Goal: Transaction & Acquisition: Purchase product/service

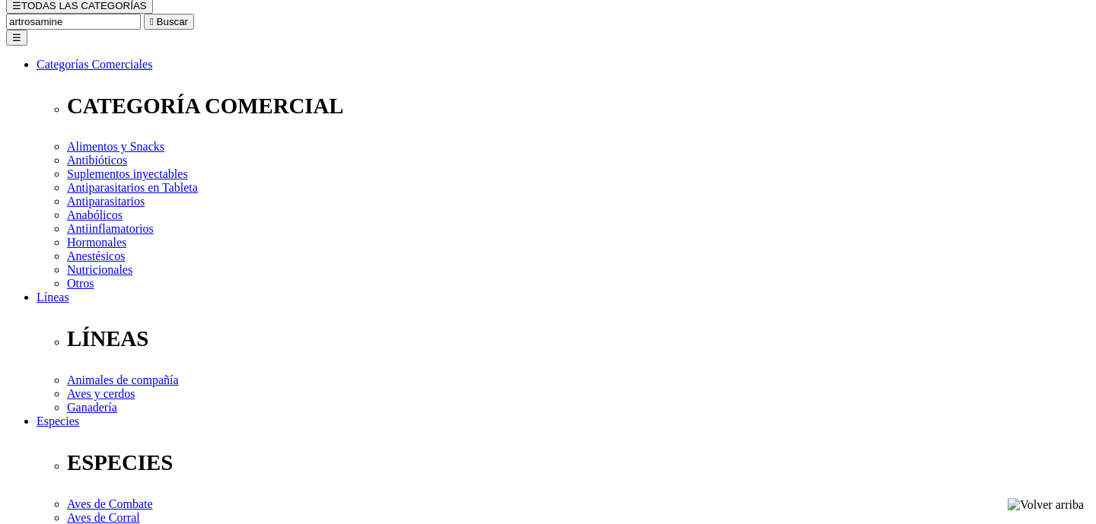
scroll to position [181, 0]
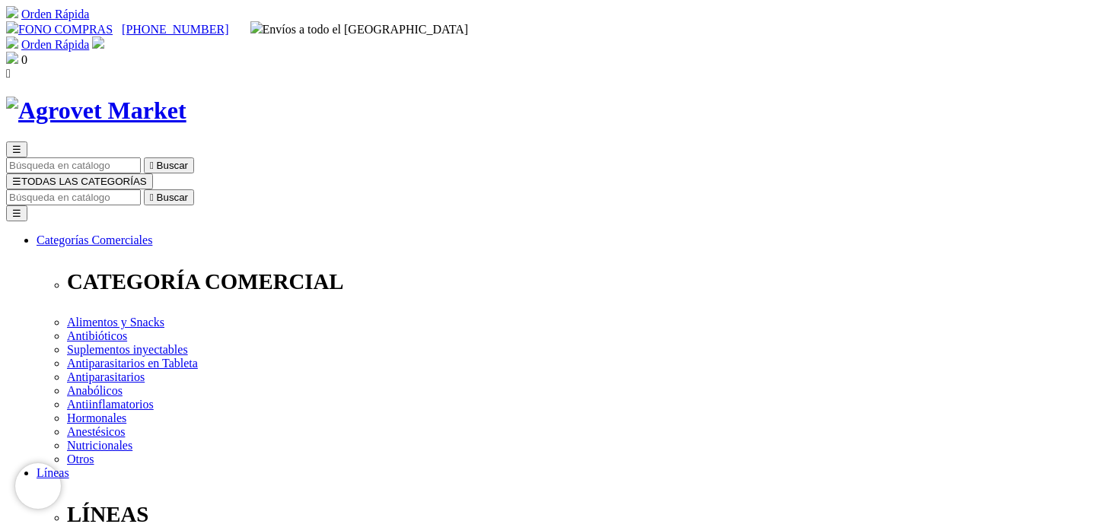
click at [186, 97] on img at bounding box center [96, 111] width 180 height 28
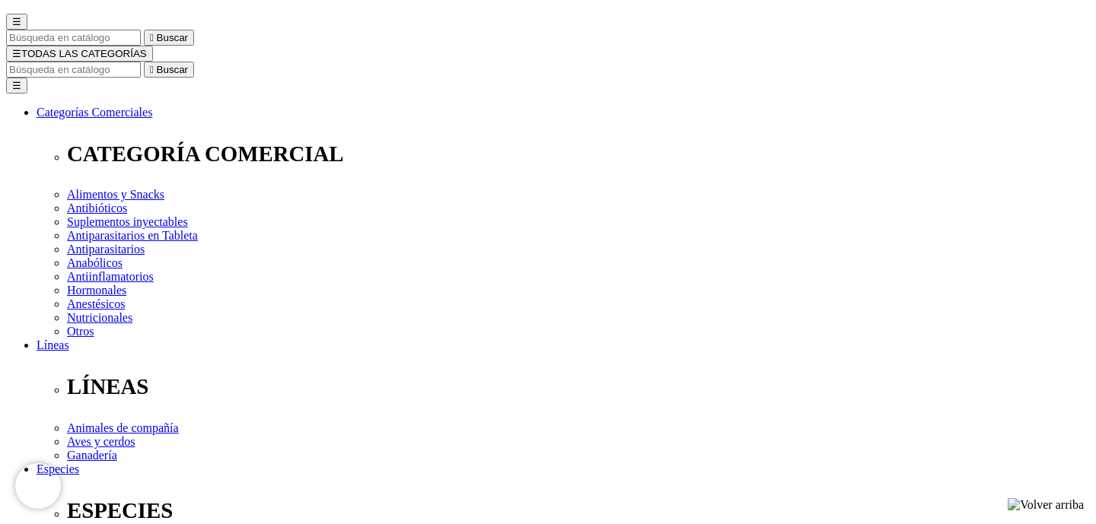
scroll to position [133, 0]
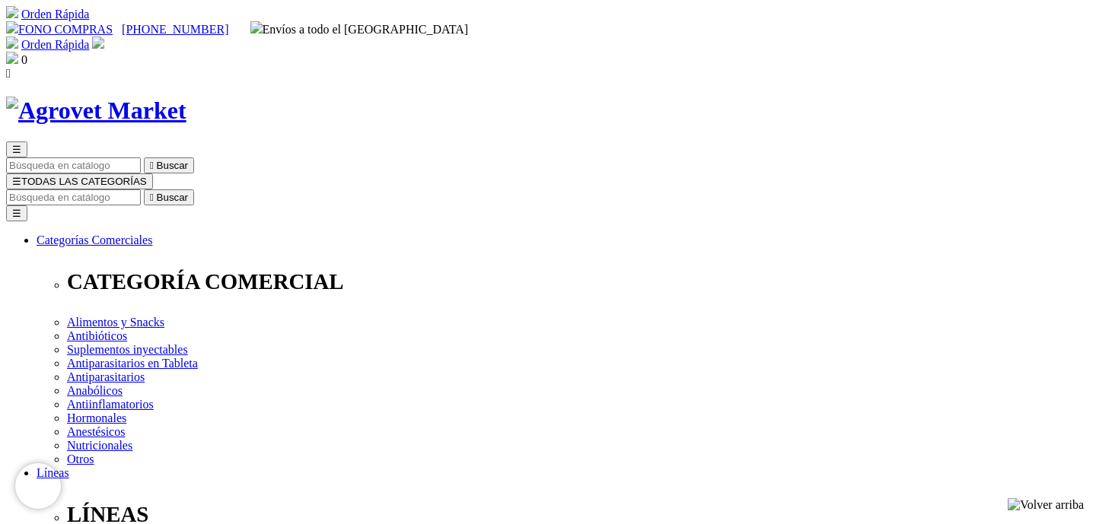
click at [209, 101] on h1 at bounding box center [548, 111] width 1084 height 28
click at [186, 97] on img at bounding box center [96, 111] width 180 height 28
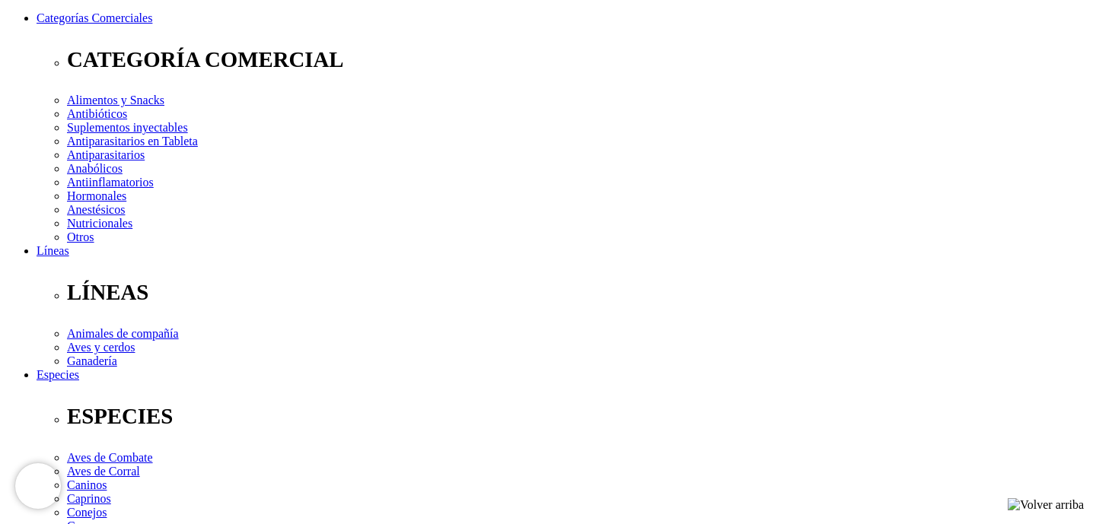
scroll to position [237, 0]
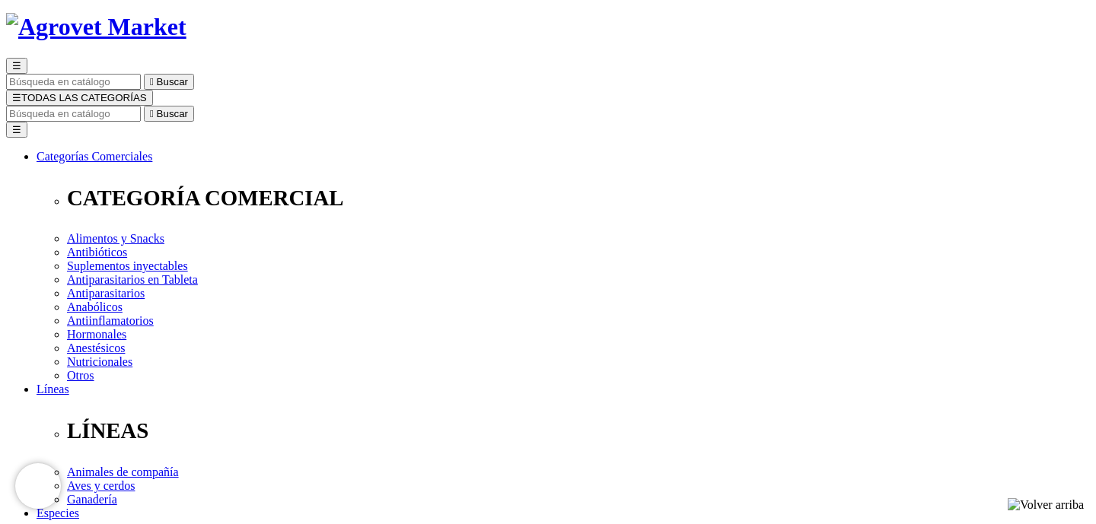
scroll to position [87, 0]
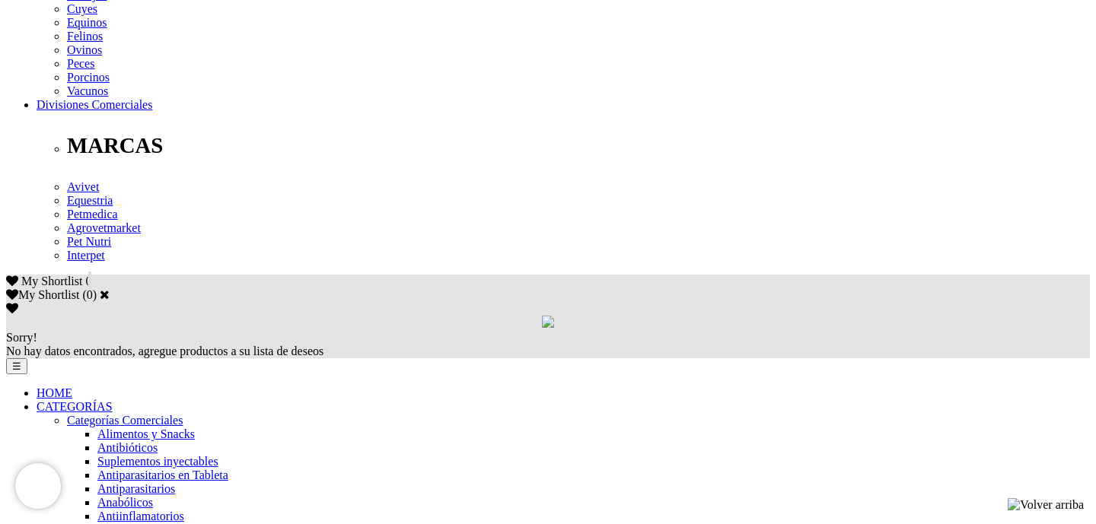
scroll to position [744, 0]
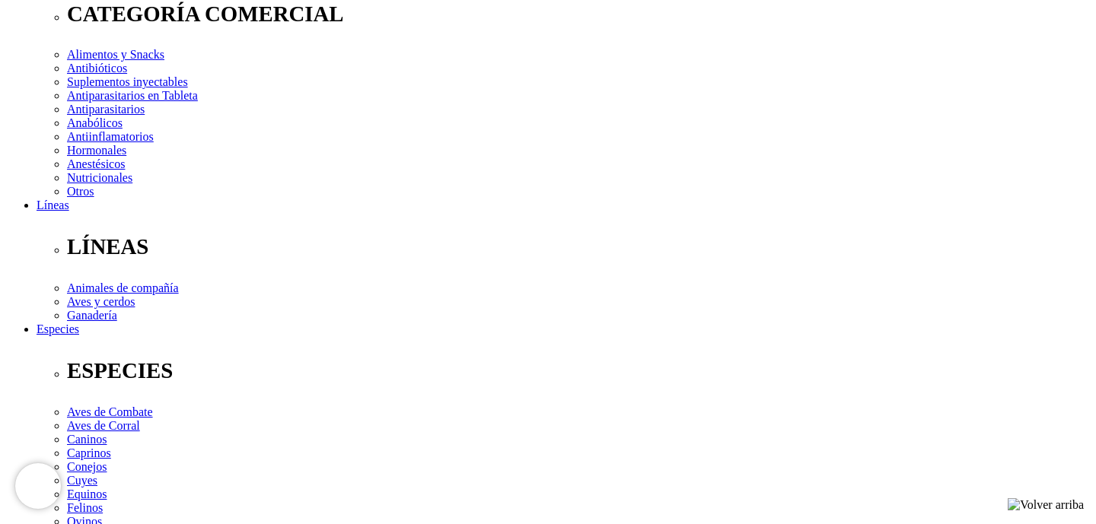
scroll to position [275, 0]
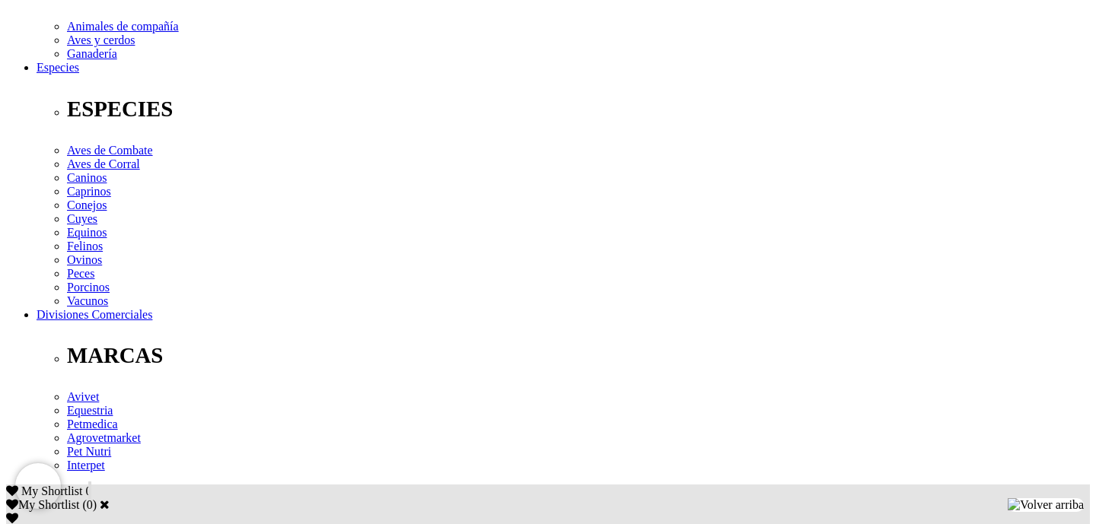
scroll to position [555, 0]
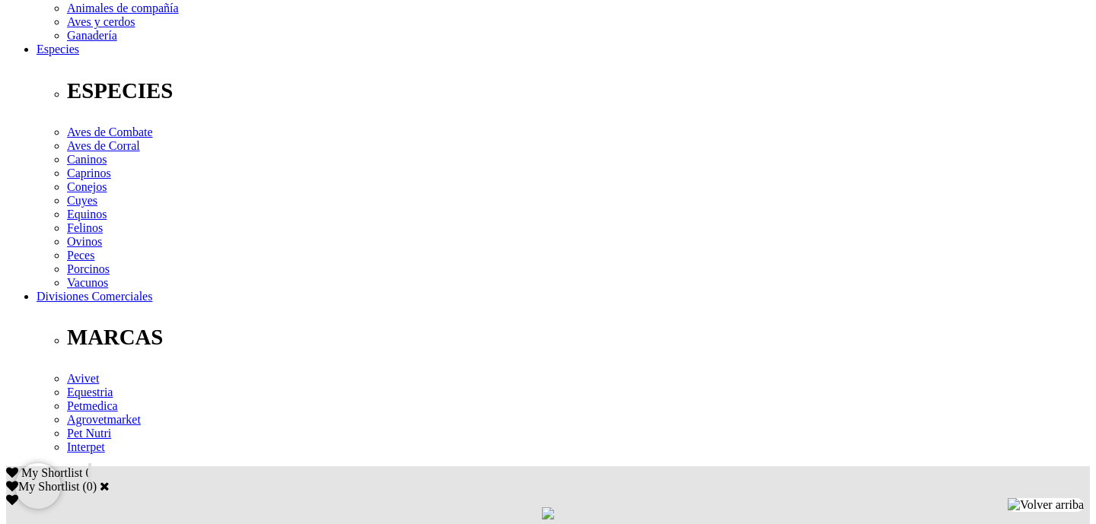
scroll to position [563, 0]
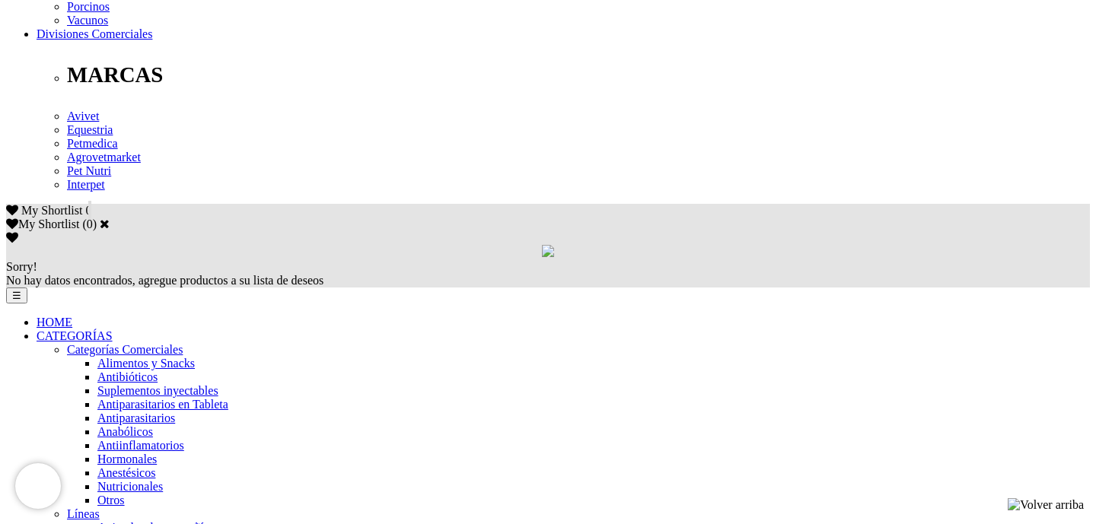
scroll to position [813, 0]
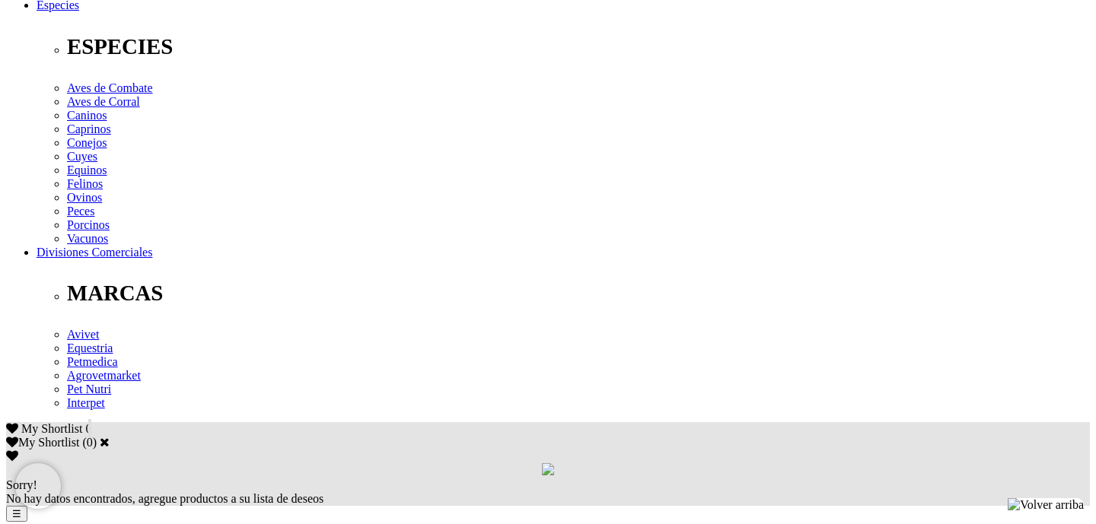
scroll to position [588, 0]
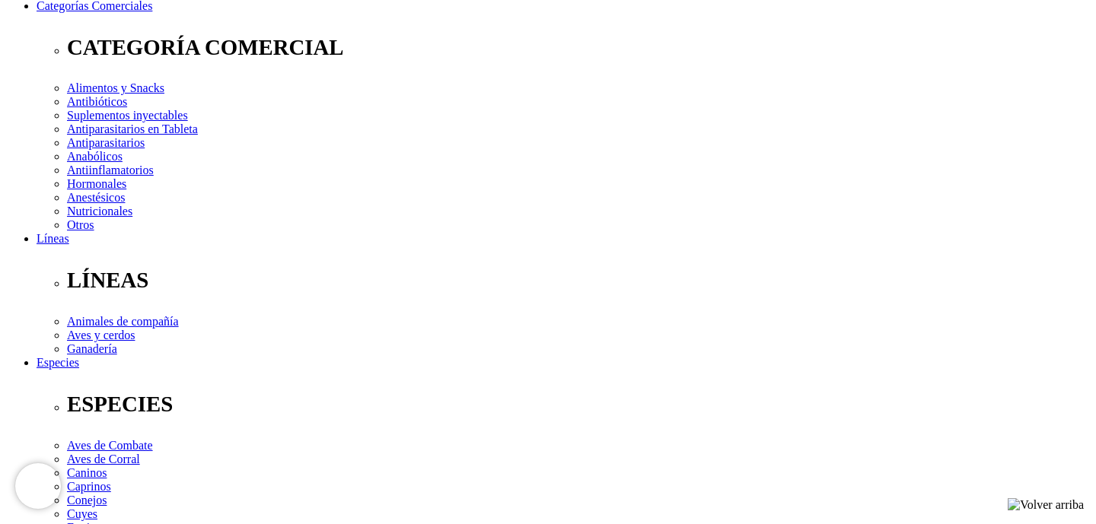
scroll to position [236, 0]
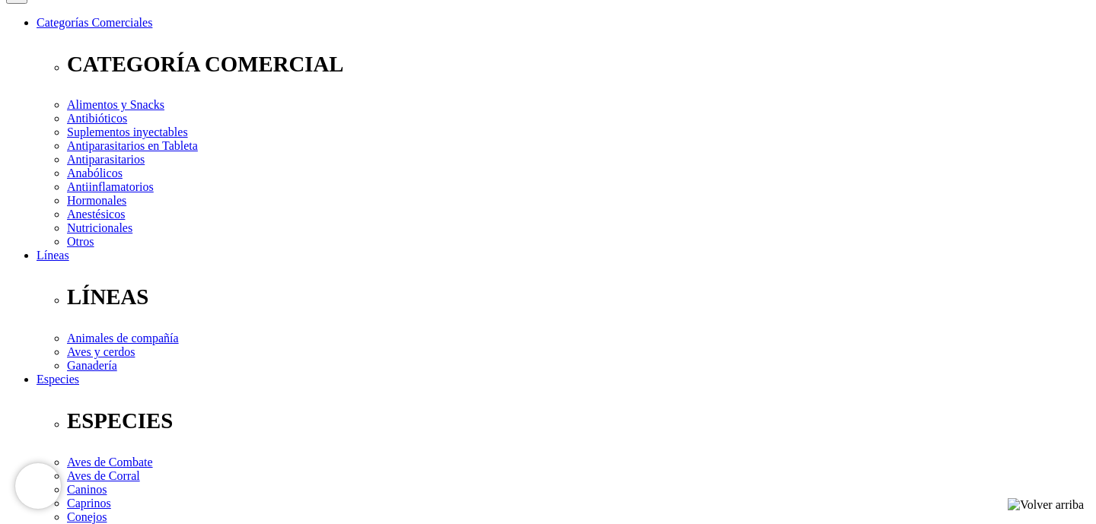
scroll to position [215, 0]
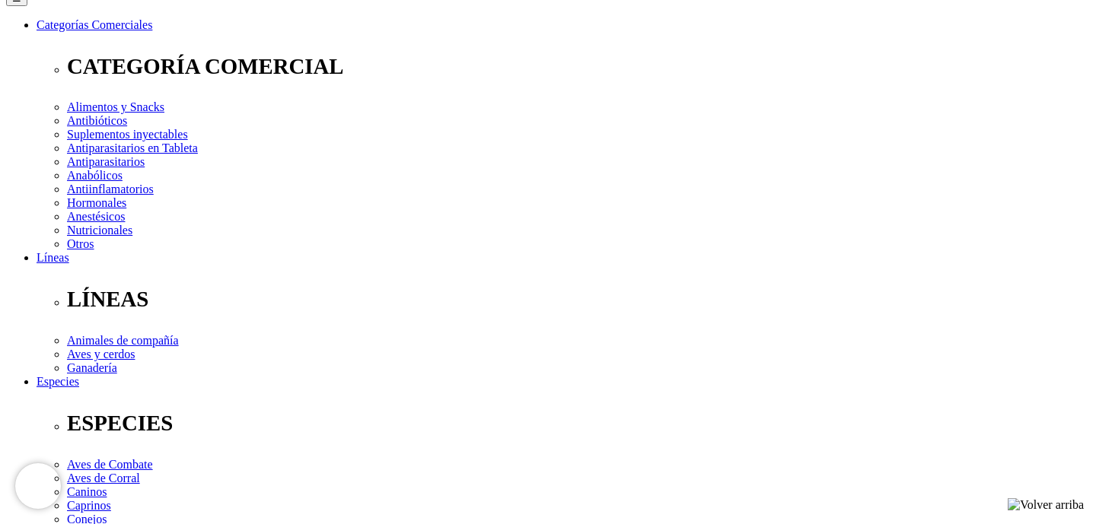
select select "28"
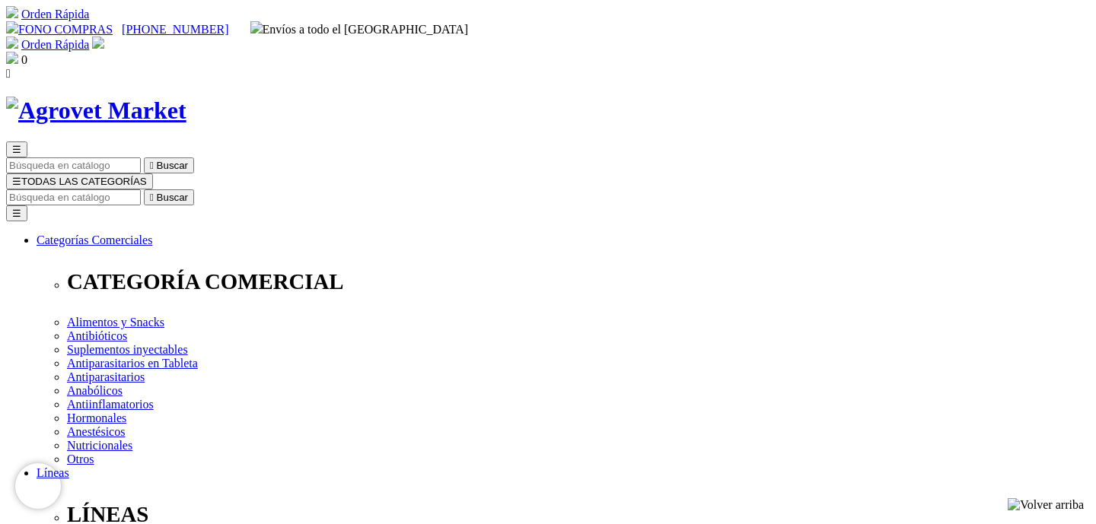
select select "28"
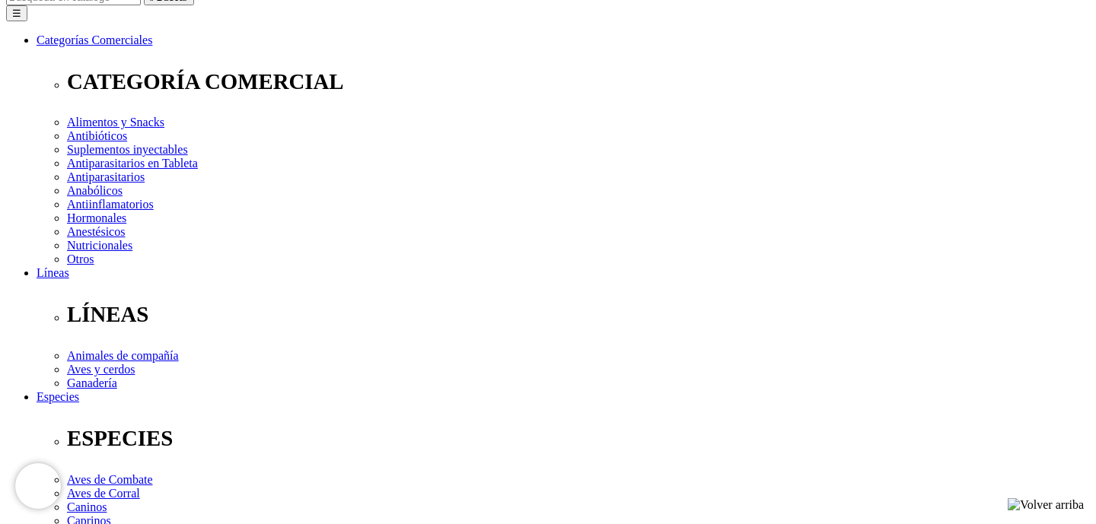
scroll to position [202, 0]
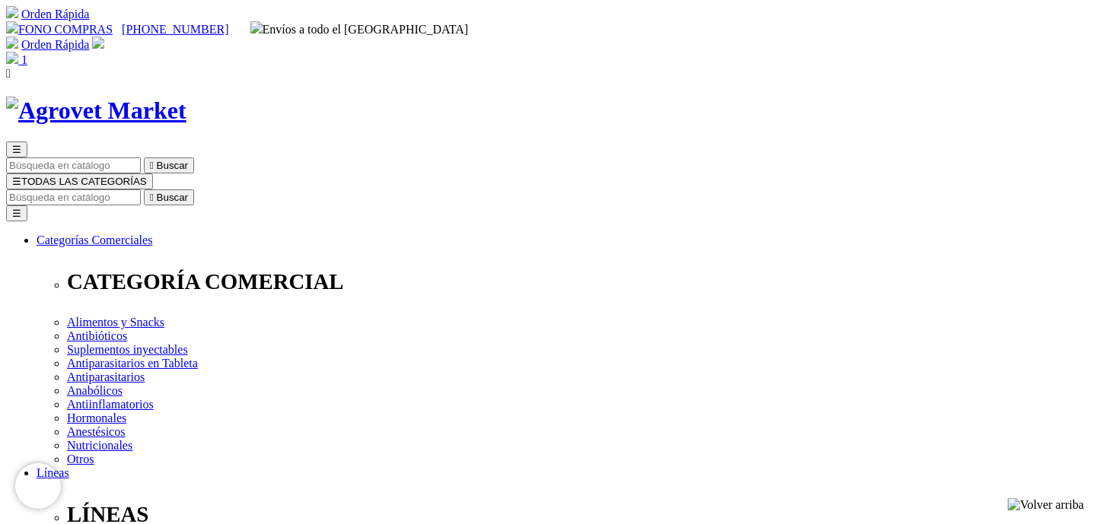
select select "28"
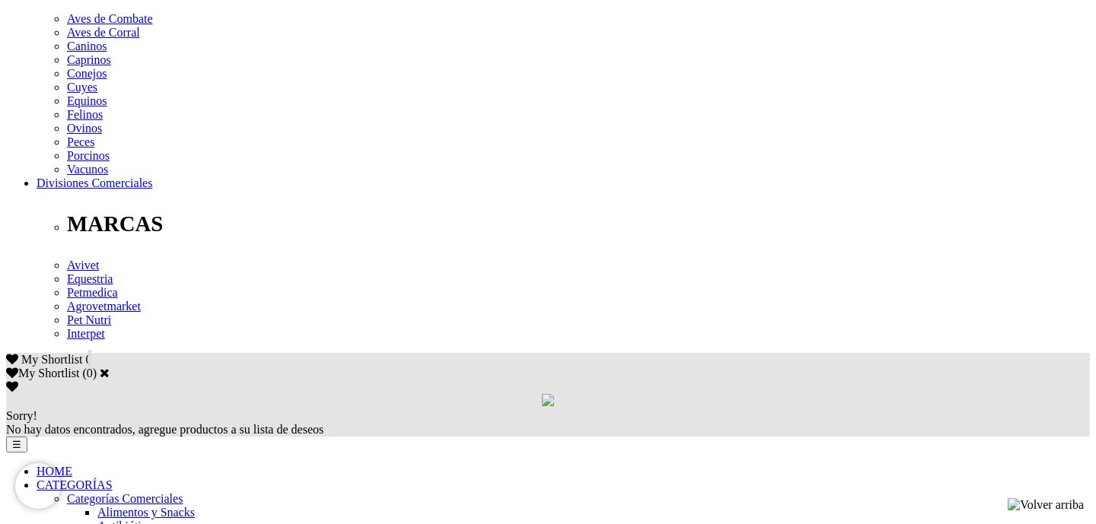
scroll to position [664, 0]
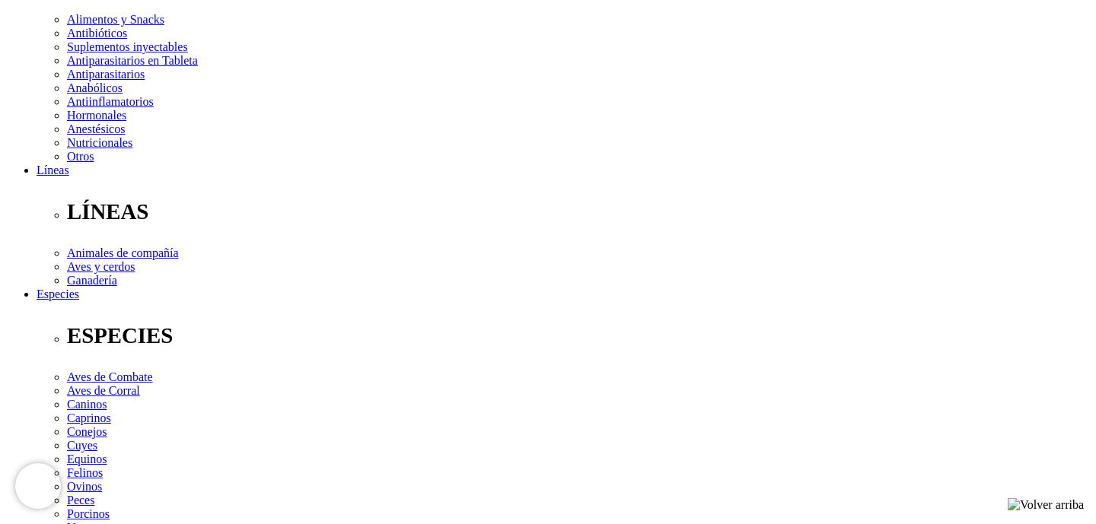
scroll to position [301, 0]
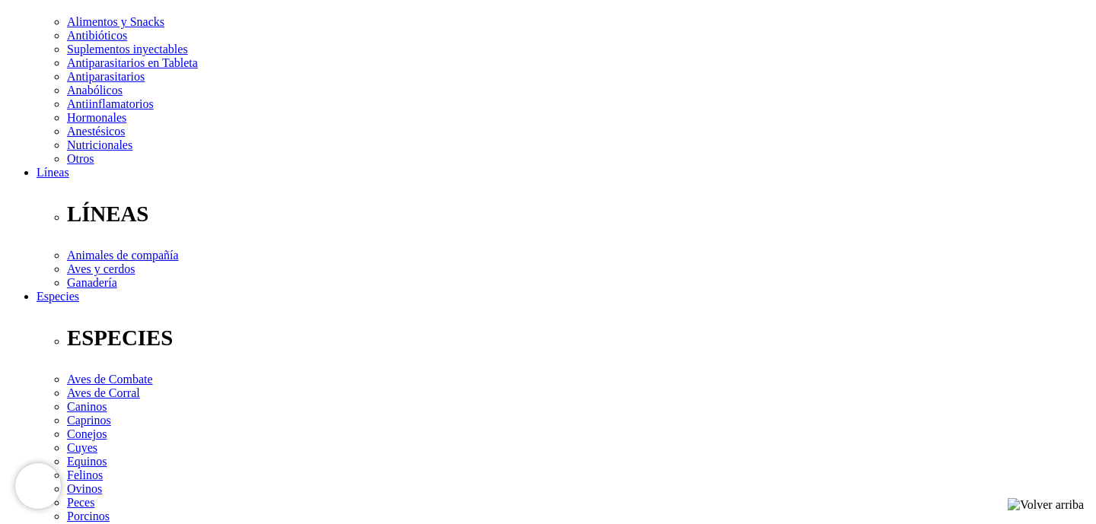
select select "26"
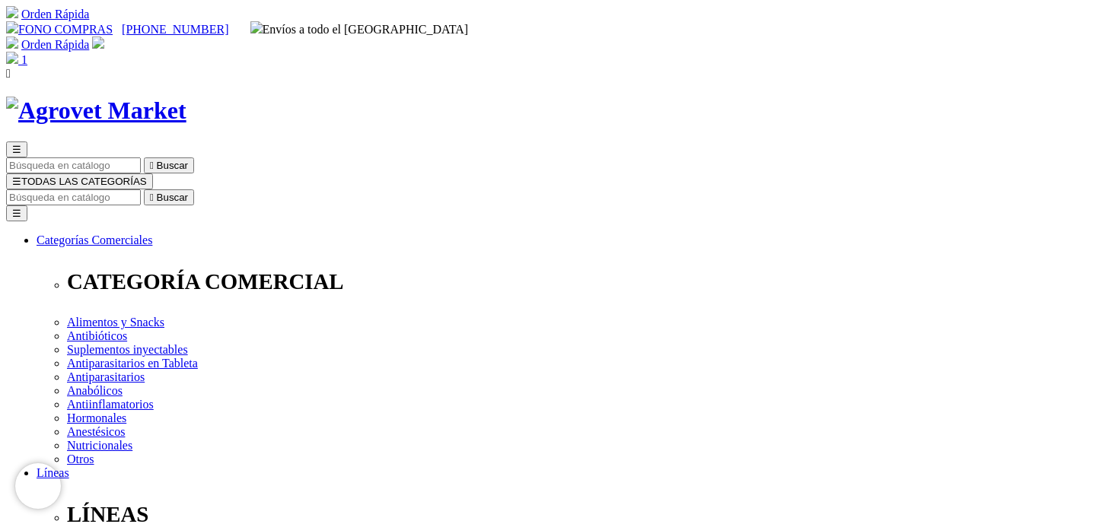
drag, startPoint x: 674, startPoint y: 304, endPoint x: 675, endPoint y: 261, distance: 42.6
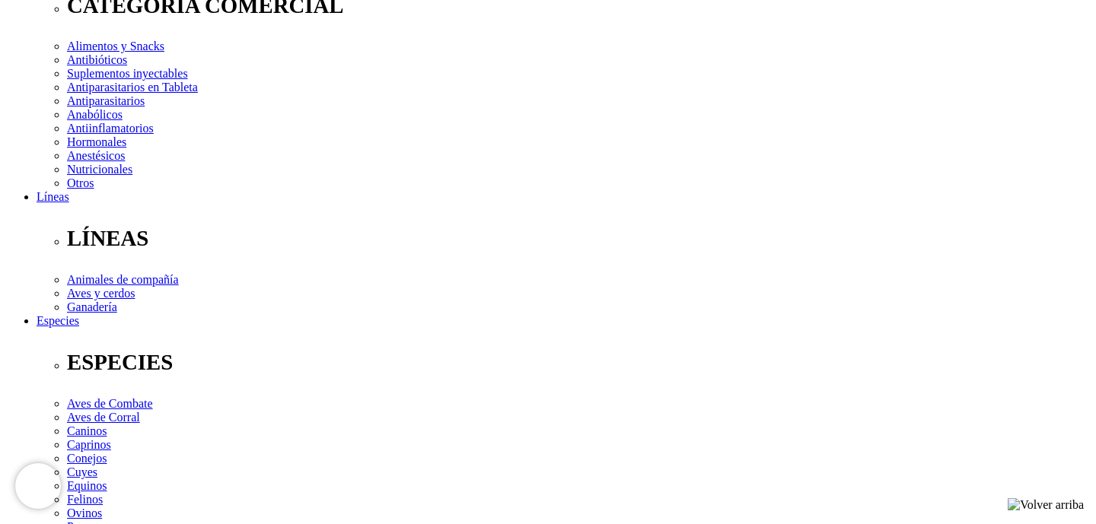
scroll to position [434, 0]
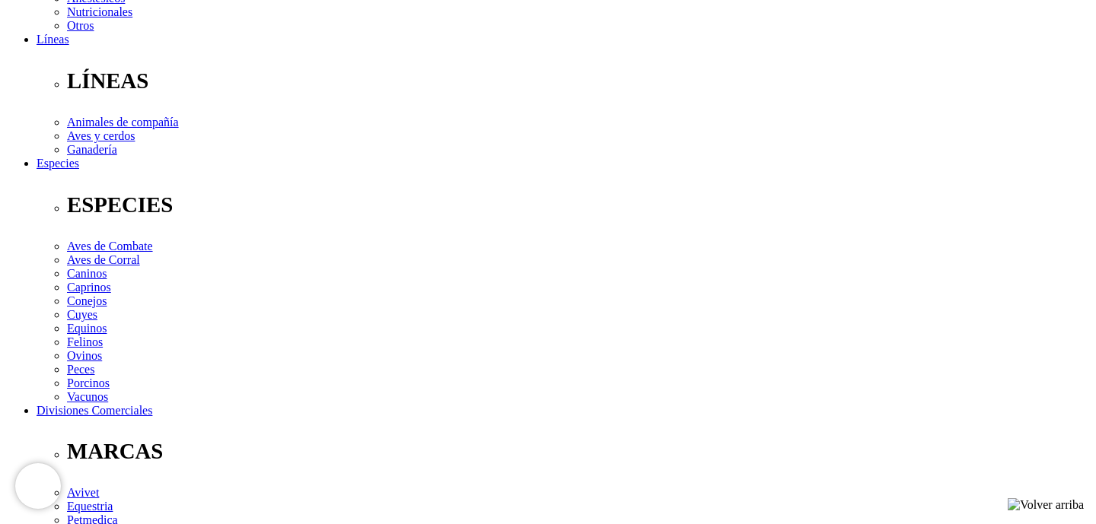
select select "26"
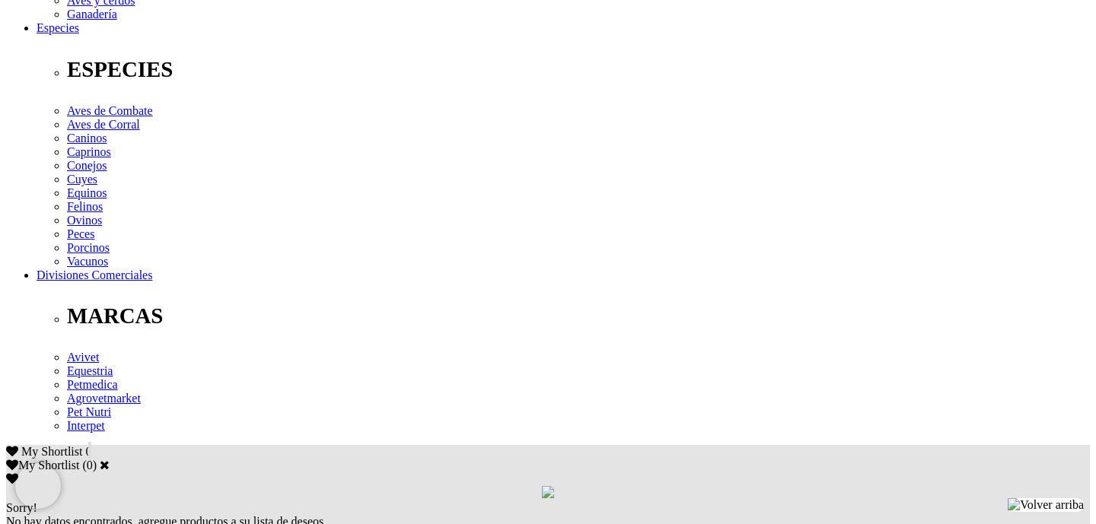
scroll to position [570, 0]
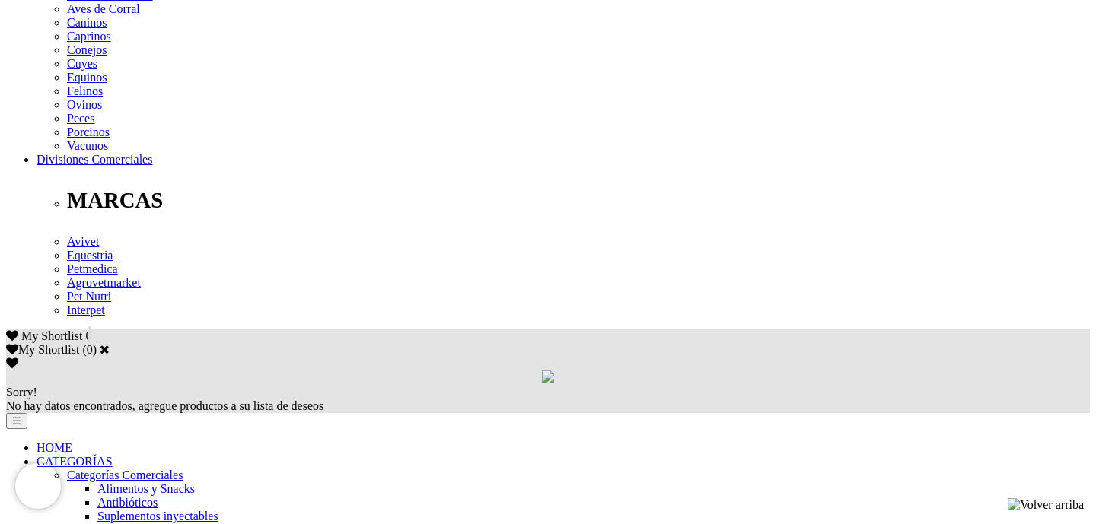
scroll to position [578, 0]
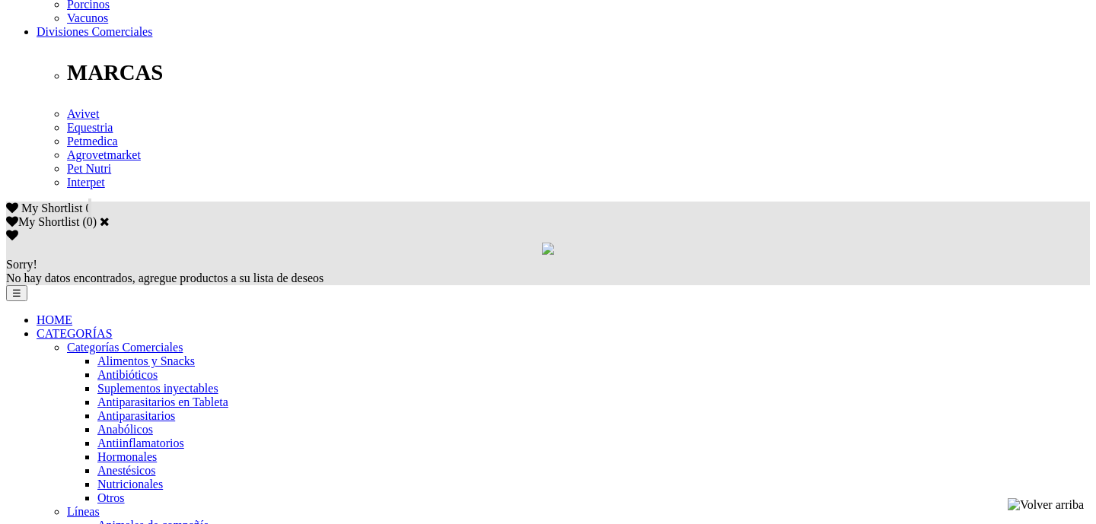
scroll to position [813, 0]
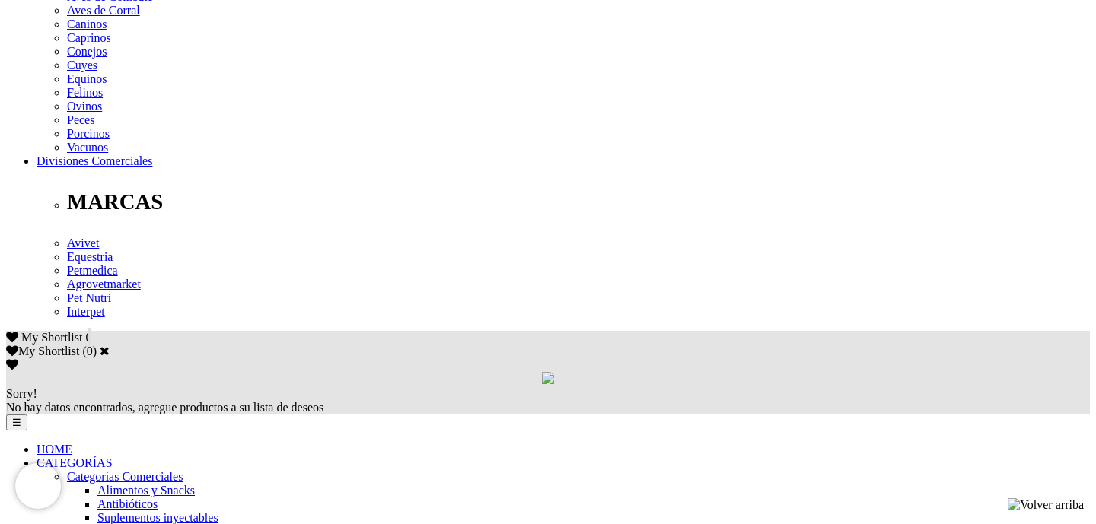
scroll to position [699, 0]
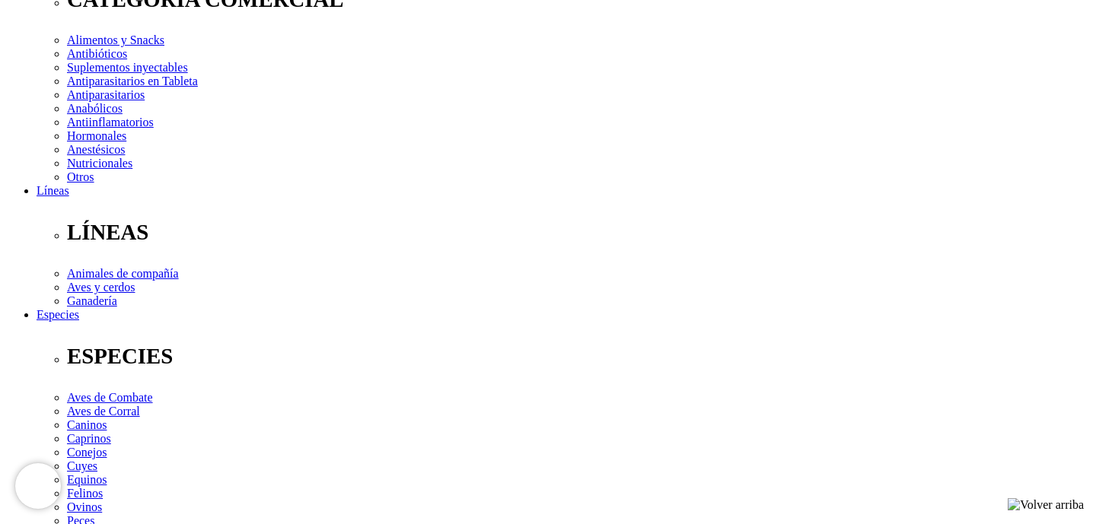
scroll to position [254, 0]
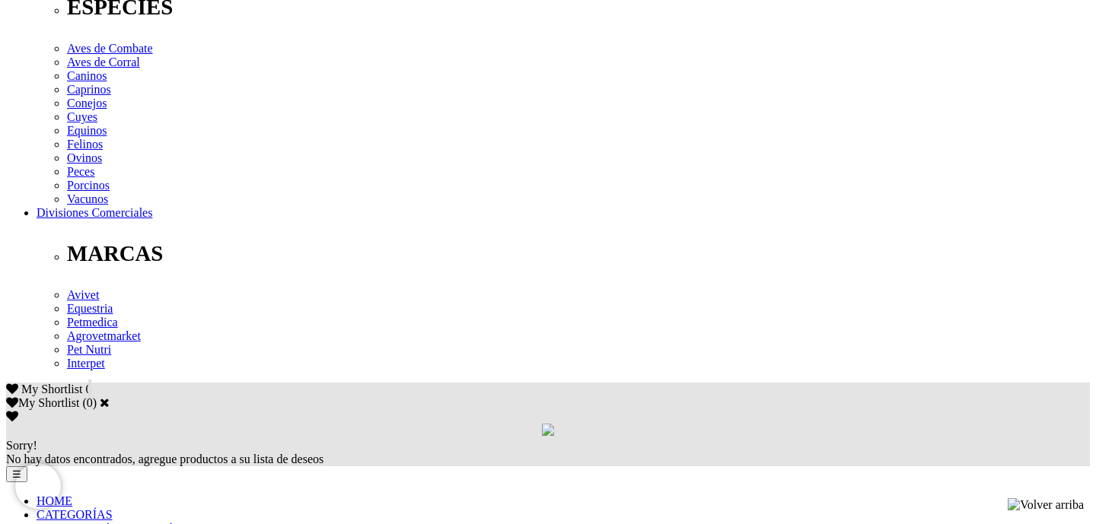
scroll to position [636, 0]
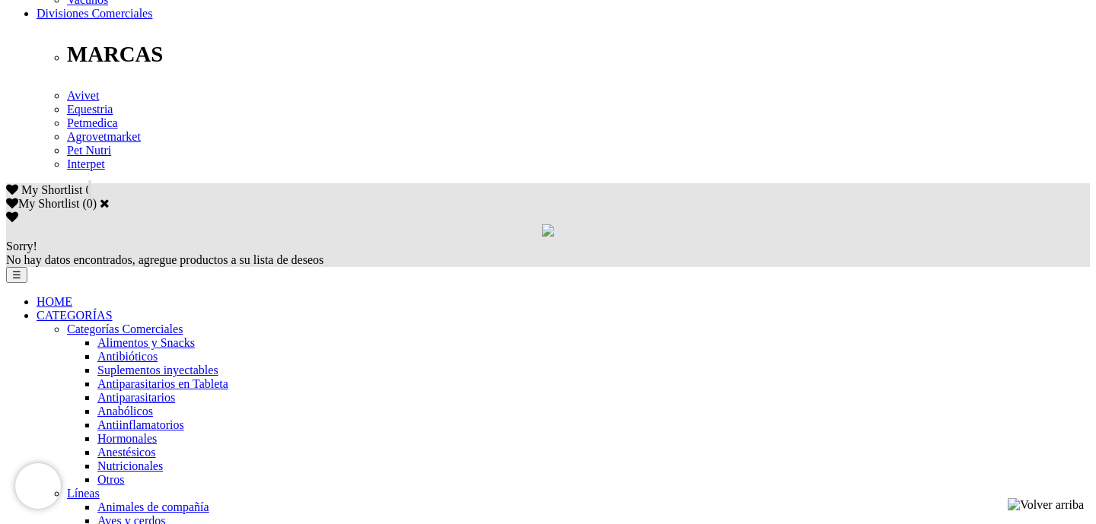
scroll to position [836, 0]
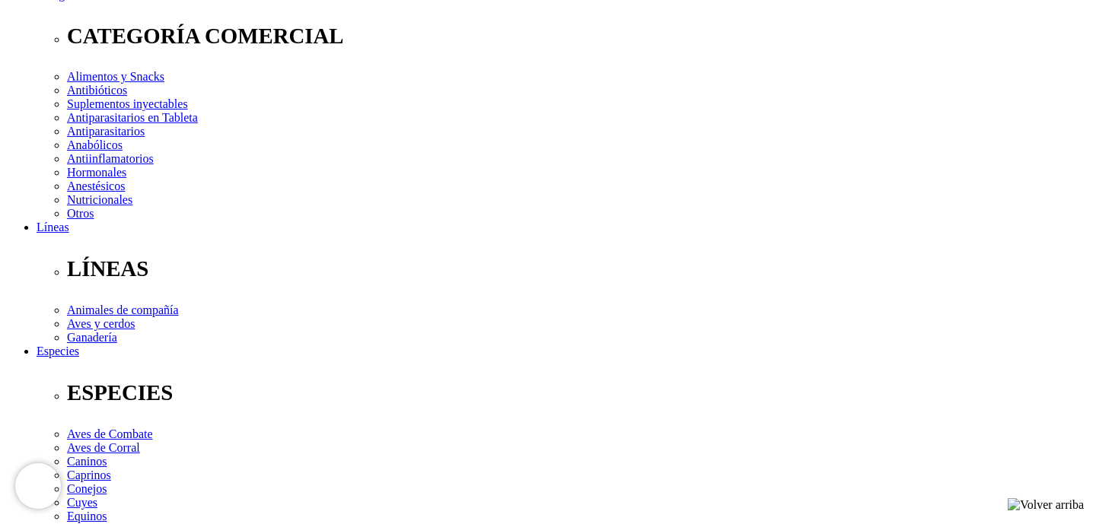
scroll to position [250, 0]
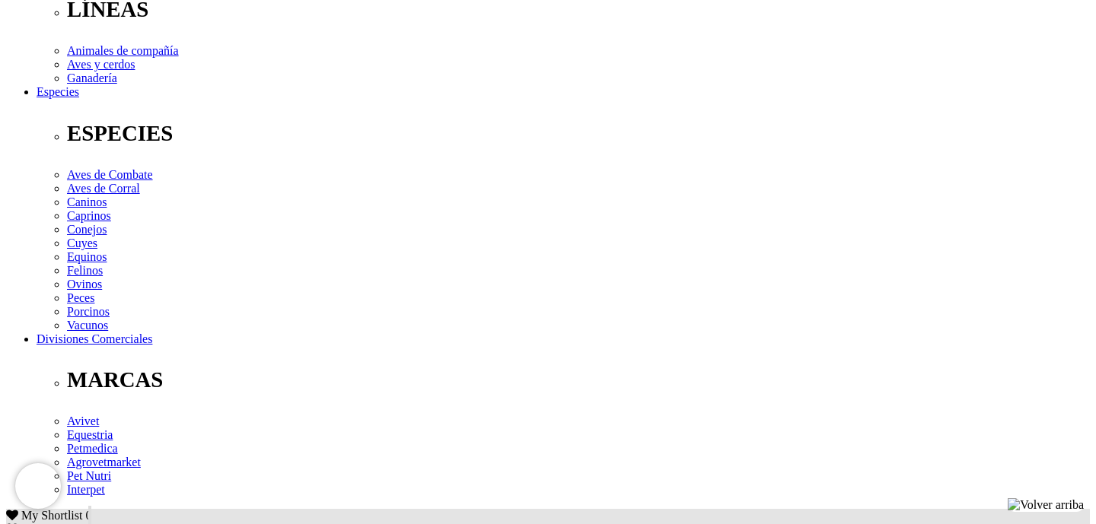
scroll to position [570, 0]
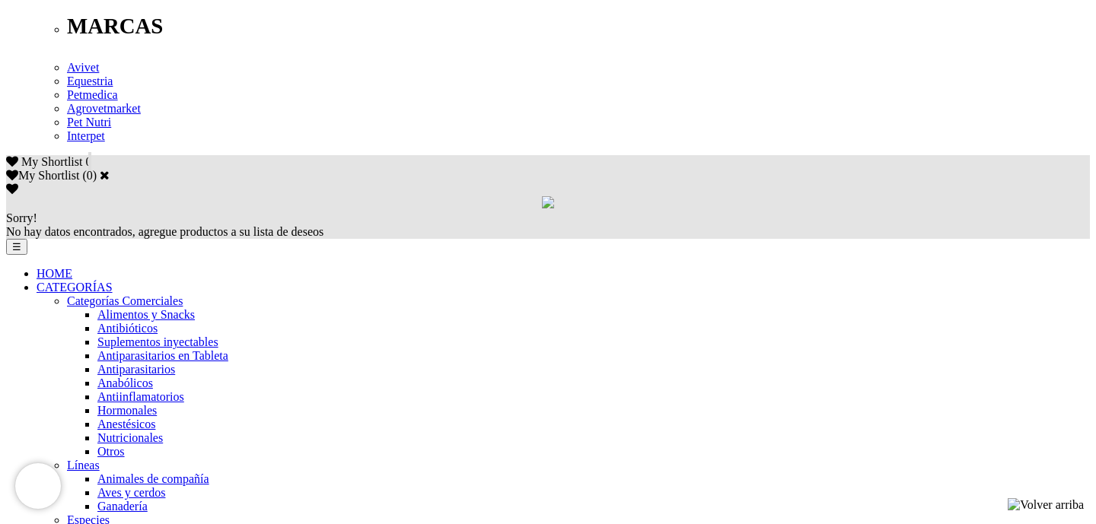
scroll to position [880, 0]
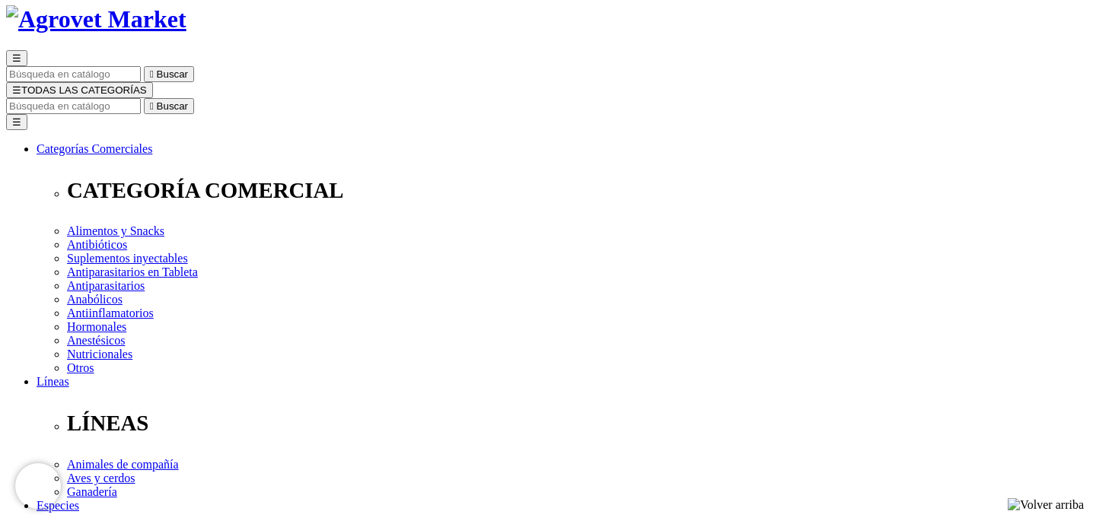
scroll to position [135, 0]
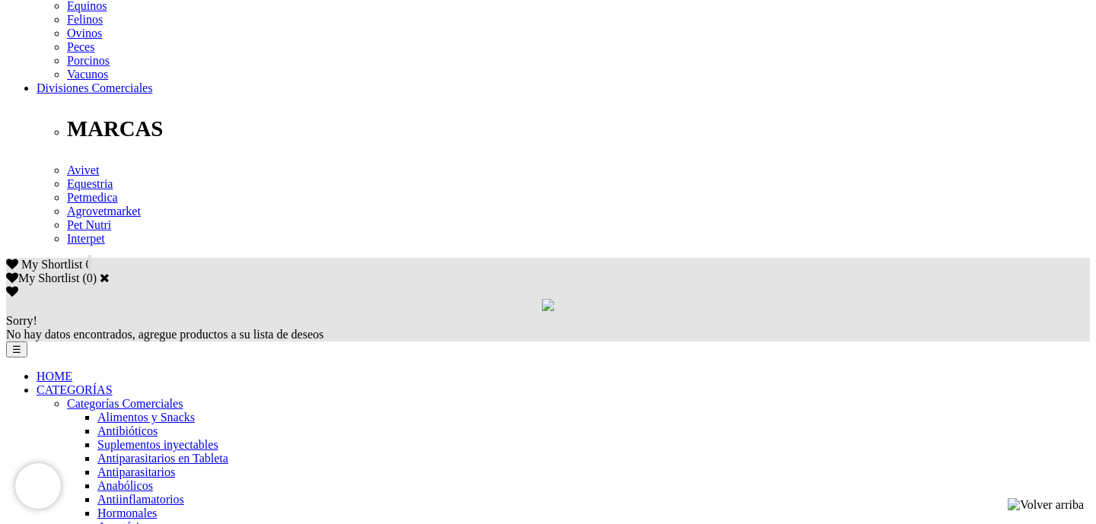
scroll to position [766, 0]
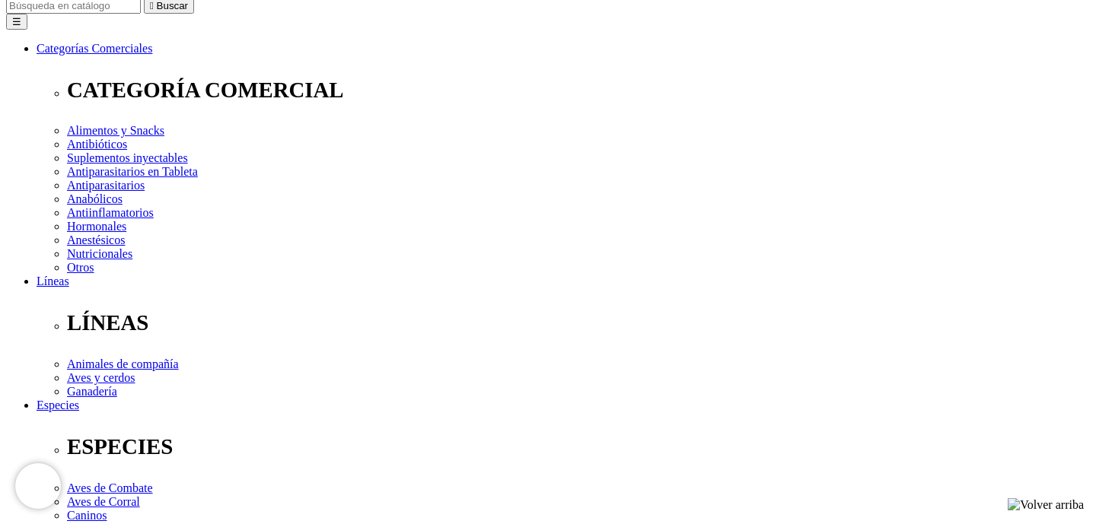
scroll to position [197, 0]
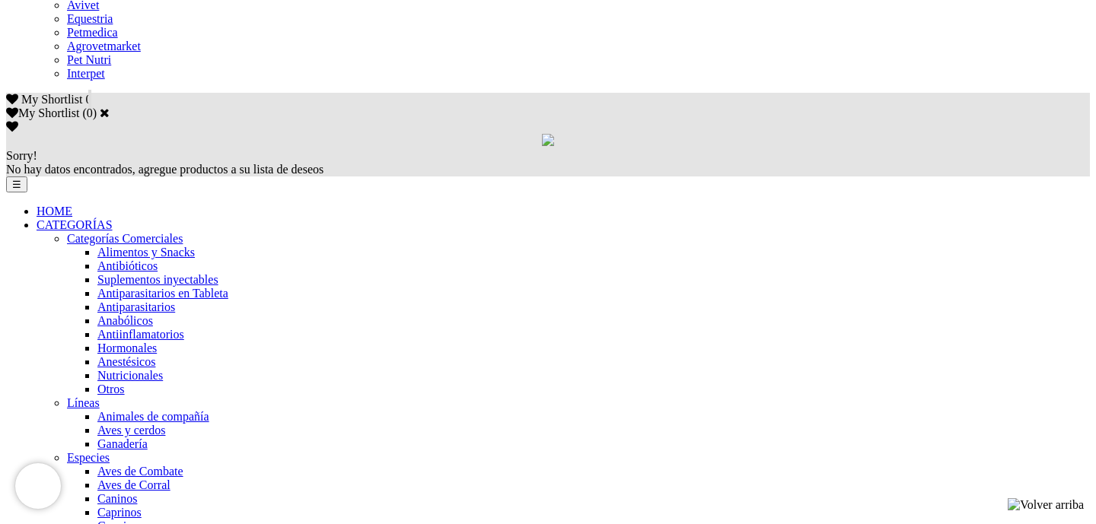
scroll to position [941, 0]
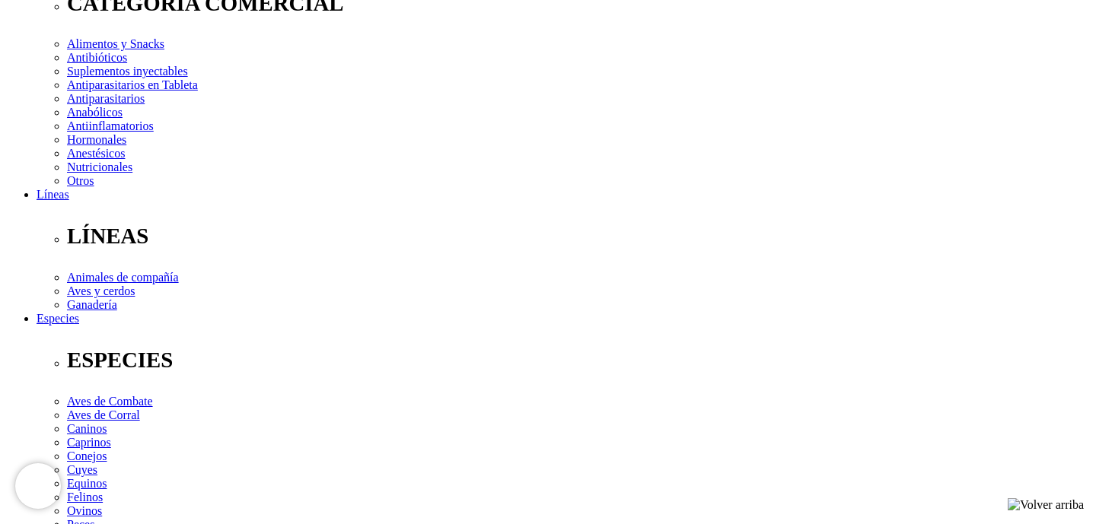
scroll to position [282, 0]
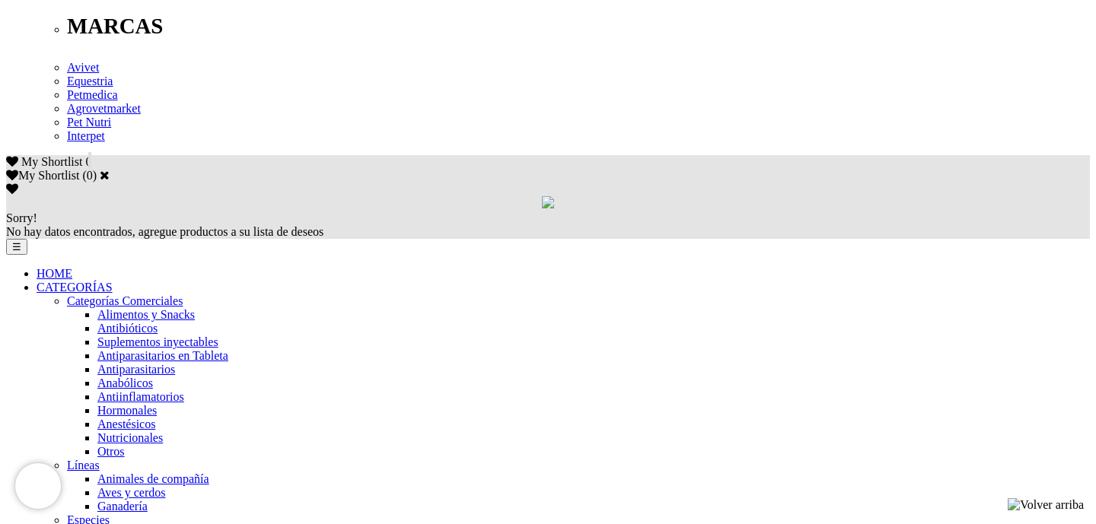
scroll to position [858, 0]
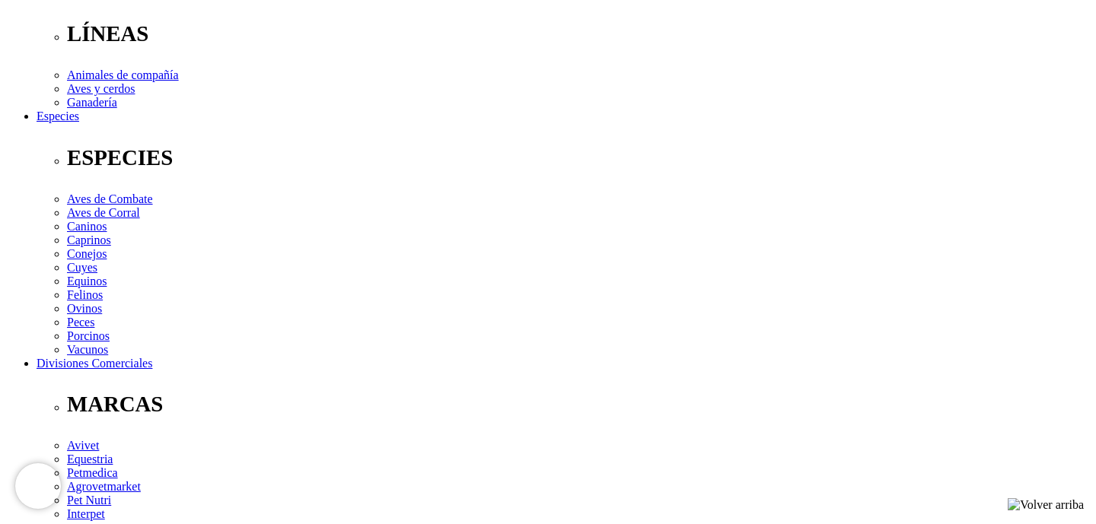
scroll to position [590, 0]
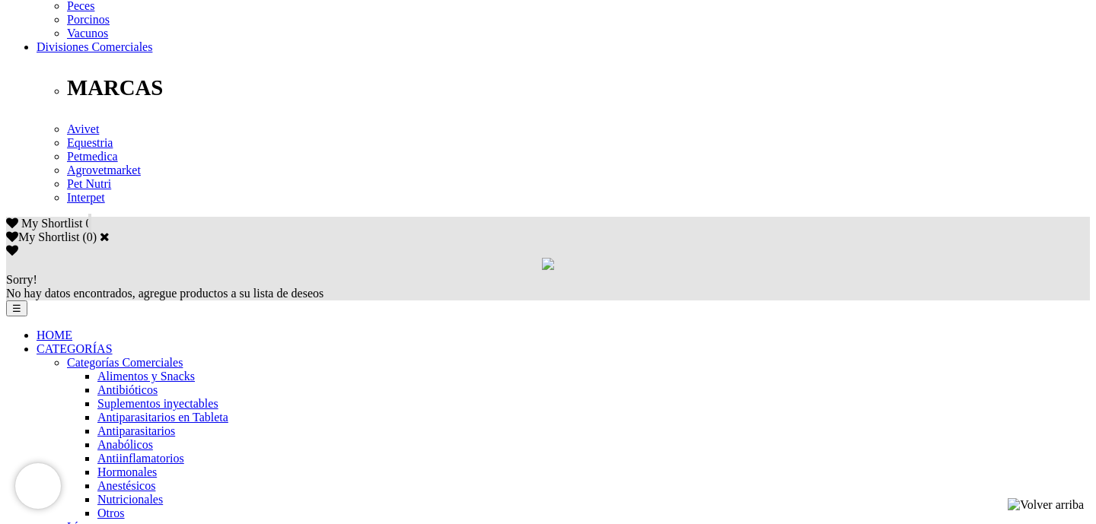
scroll to position [800, 0]
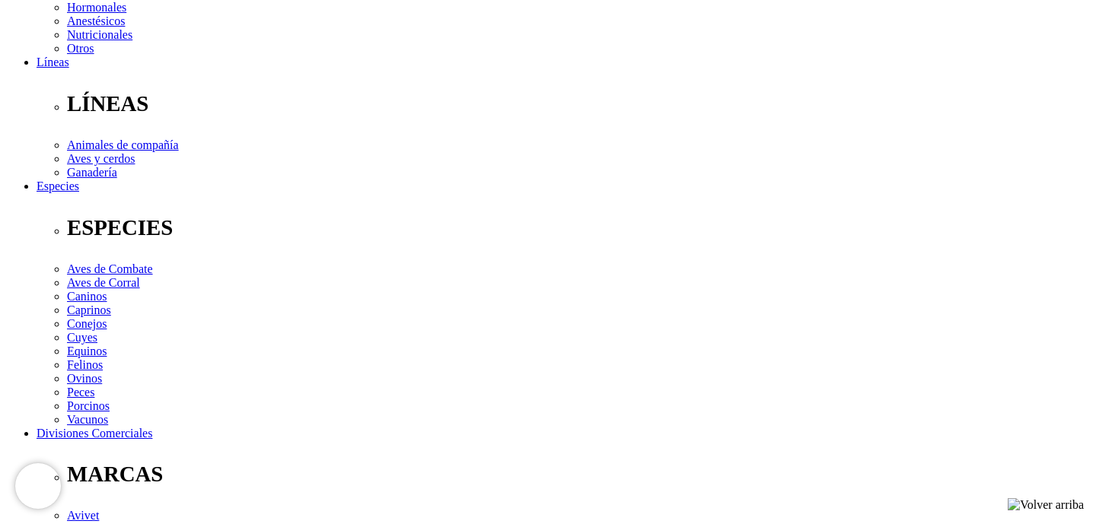
scroll to position [450, 0]
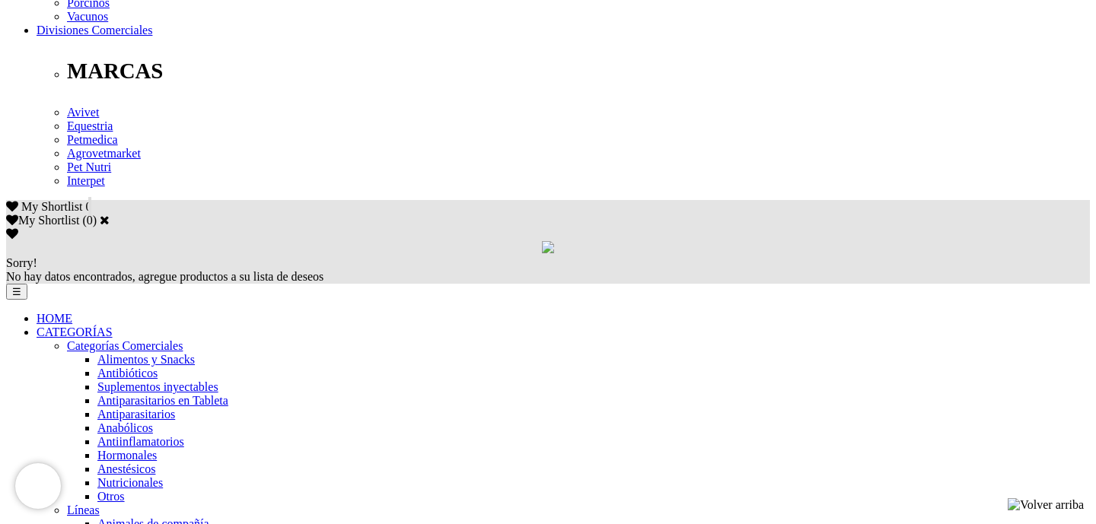
scroll to position [800, 0]
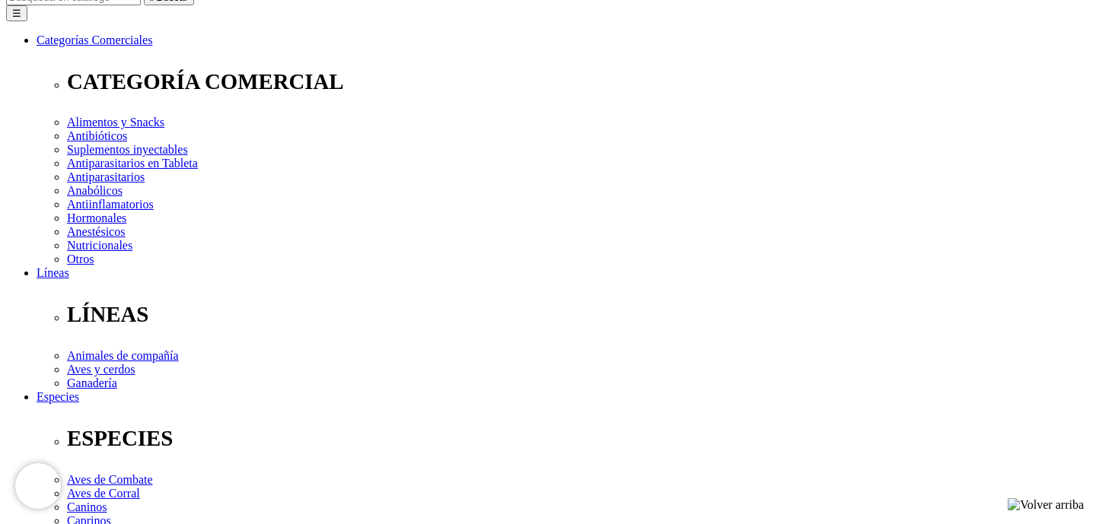
scroll to position [201, 0]
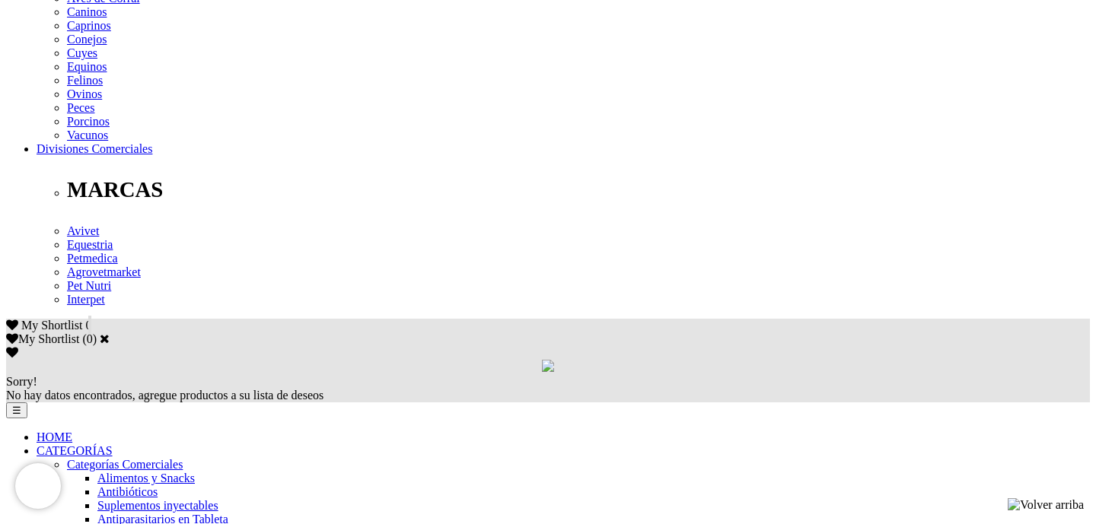
scroll to position [707, 0]
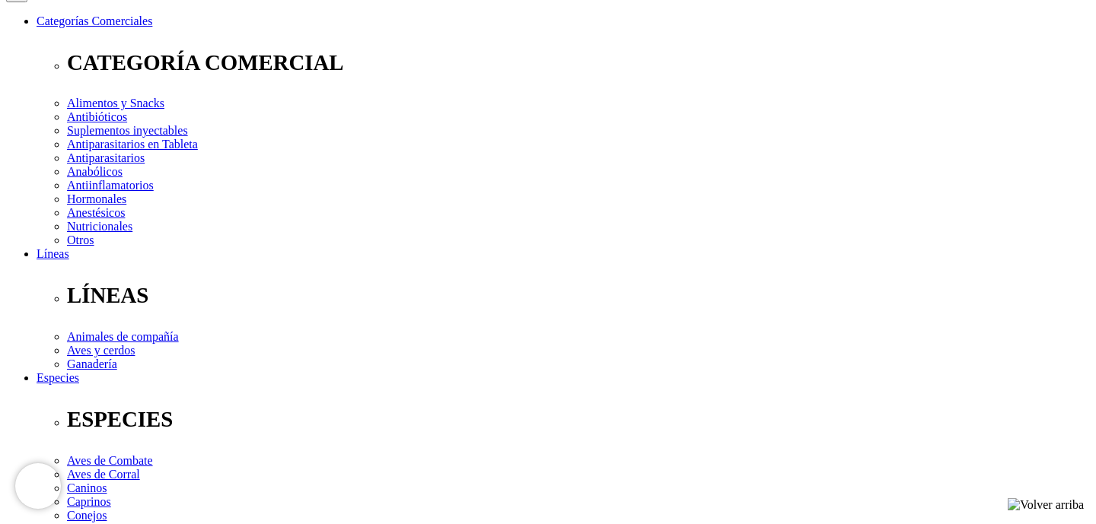
scroll to position [224, 0]
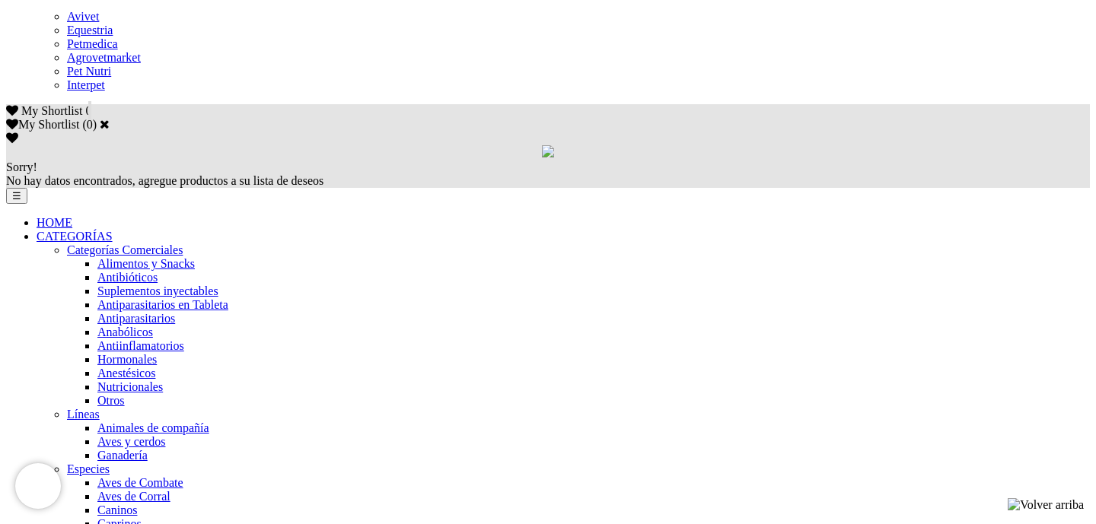
scroll to position [919, 0]
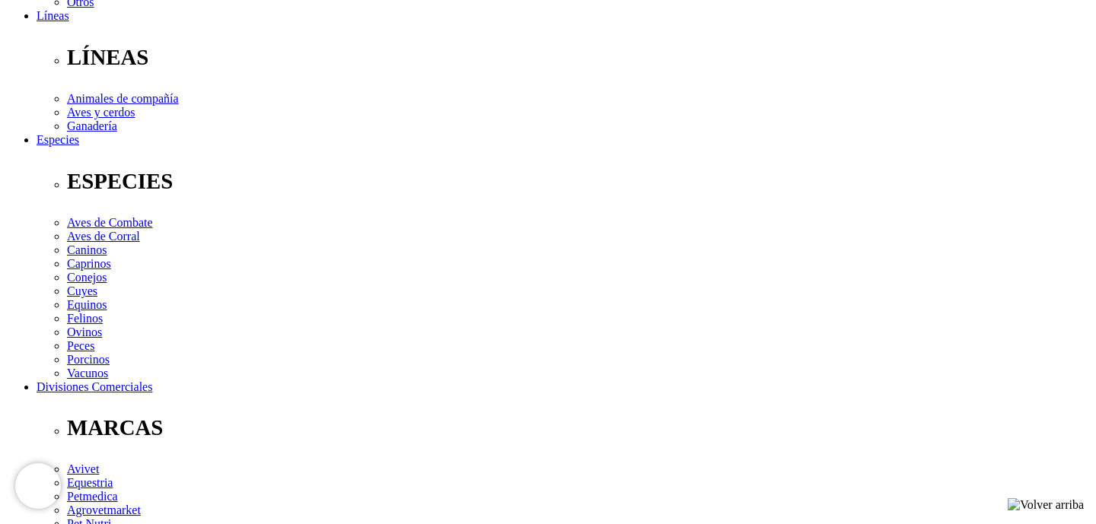
scroll to position [500, 0]
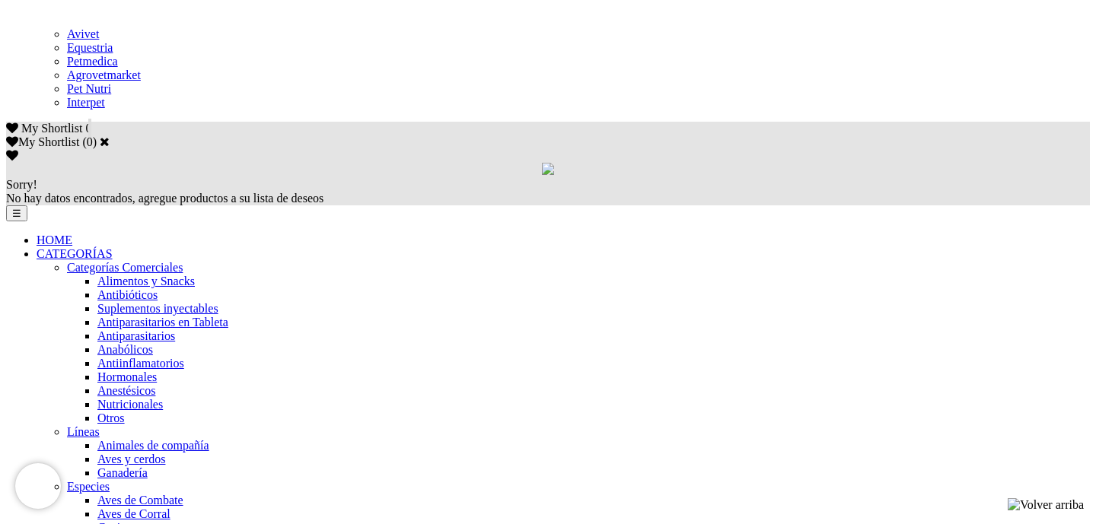
scroll to position [895, 0]
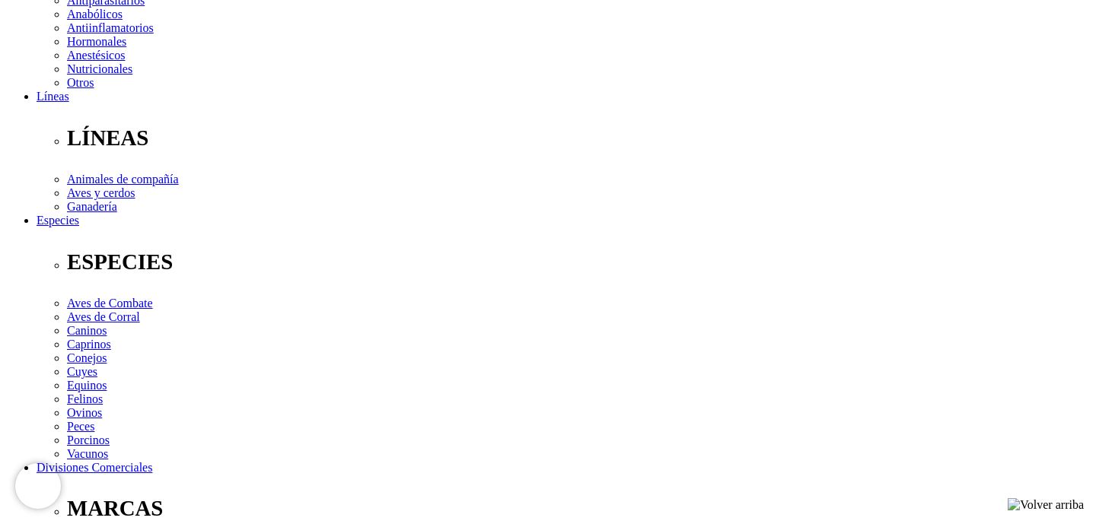
scroll to position [549, 0]
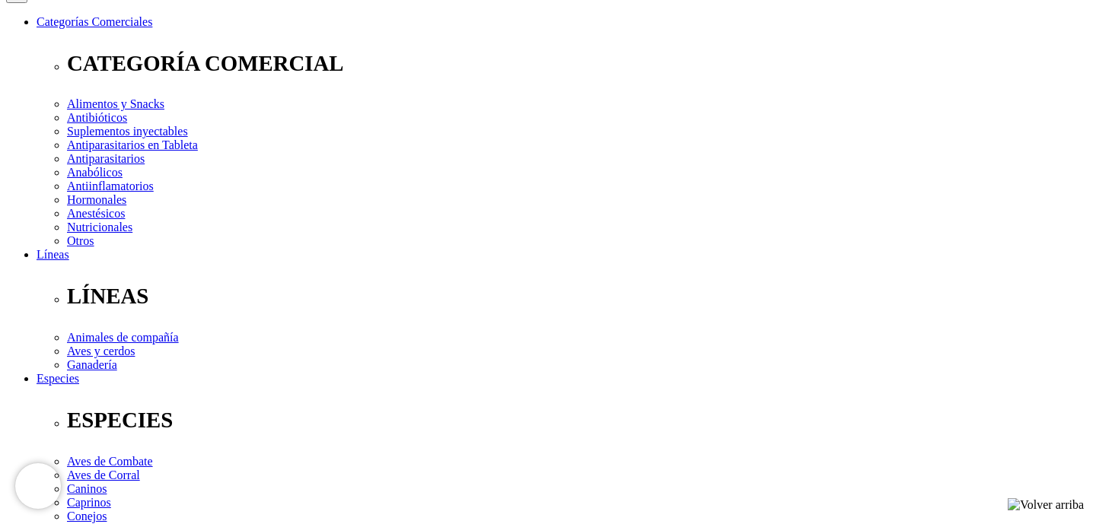
scroll to position [215, 0]
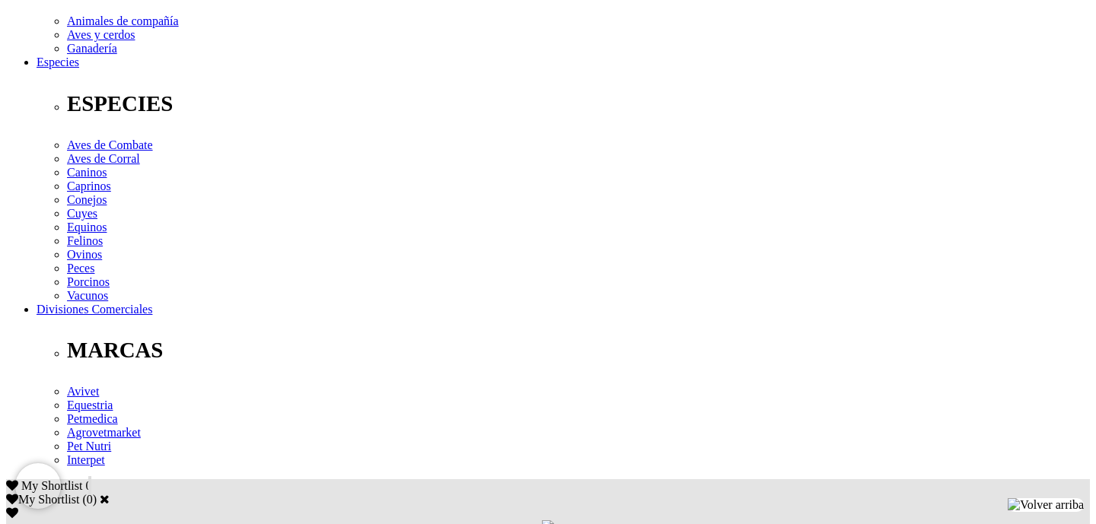
scroll to position [533, 0]
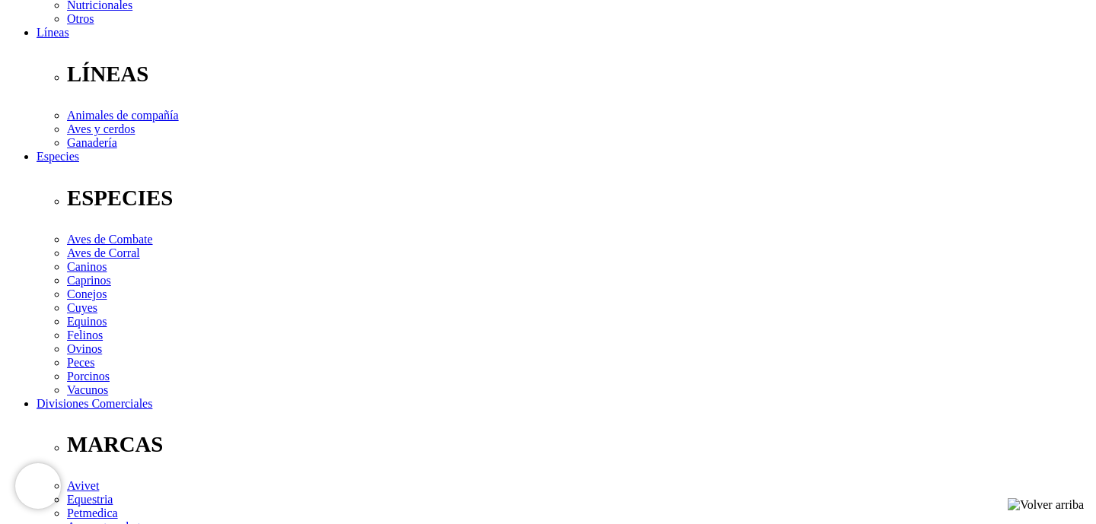
scroll to position [444, 0]
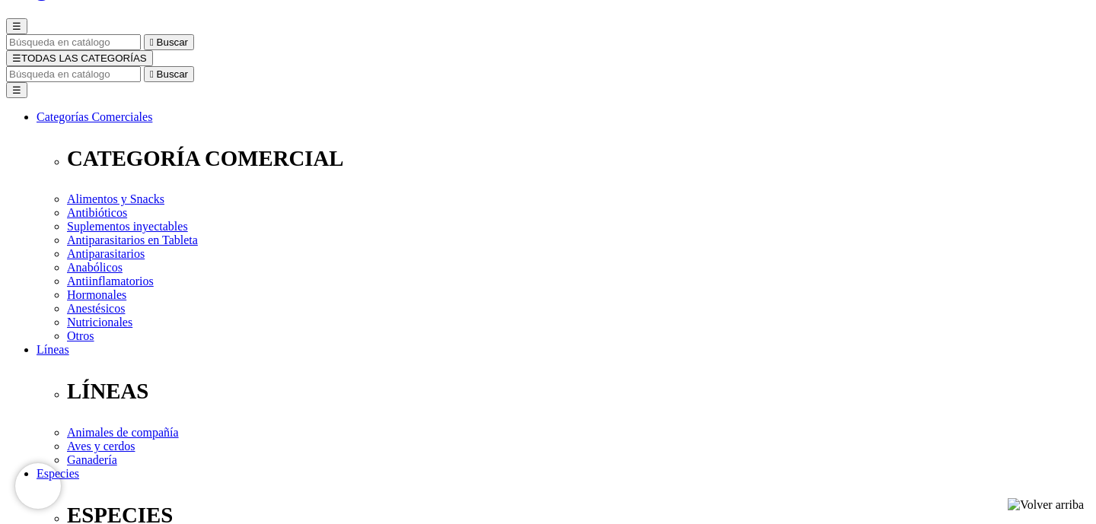
scroll to position [124, 0]
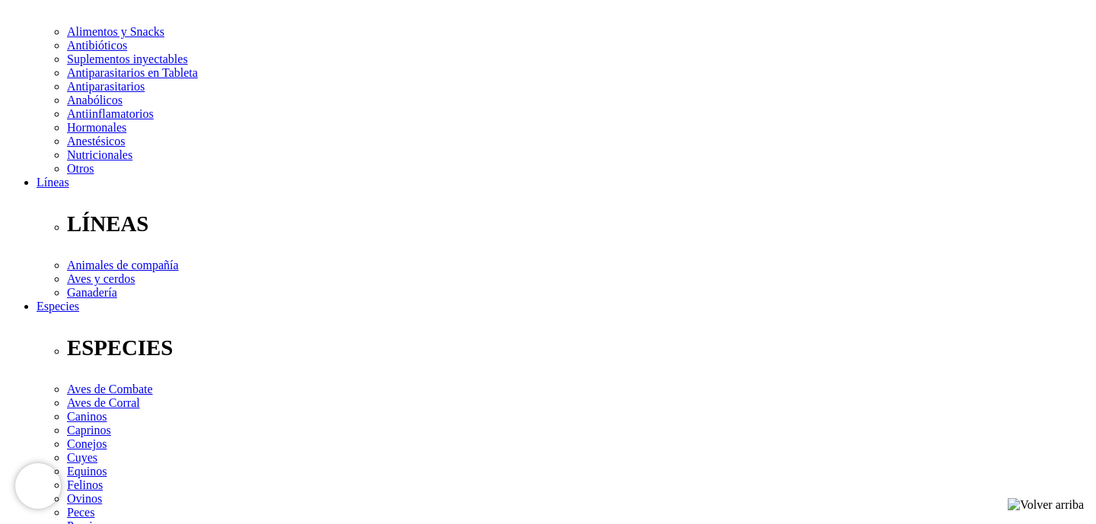
scroll to position [301, 0]
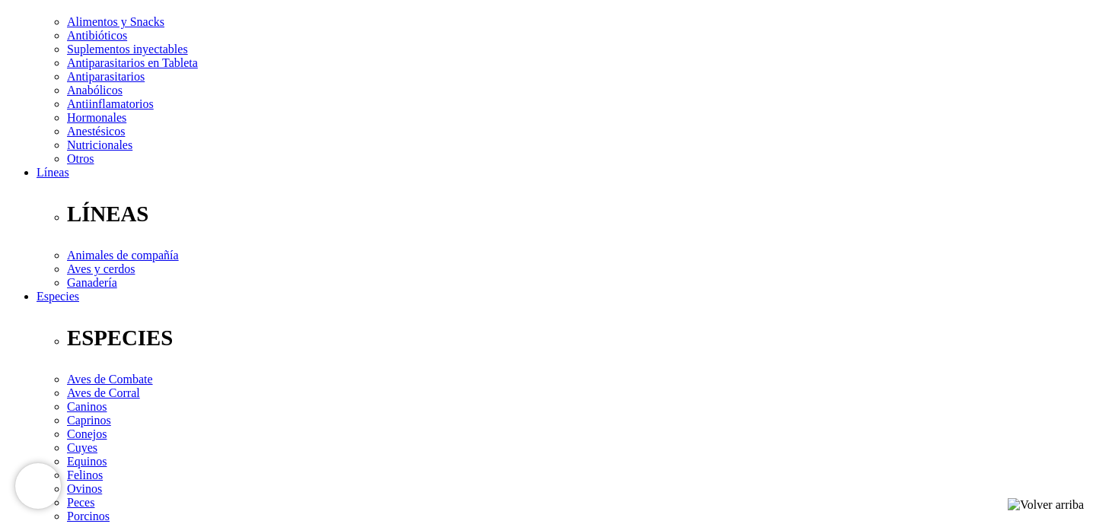
checkbox input "true"
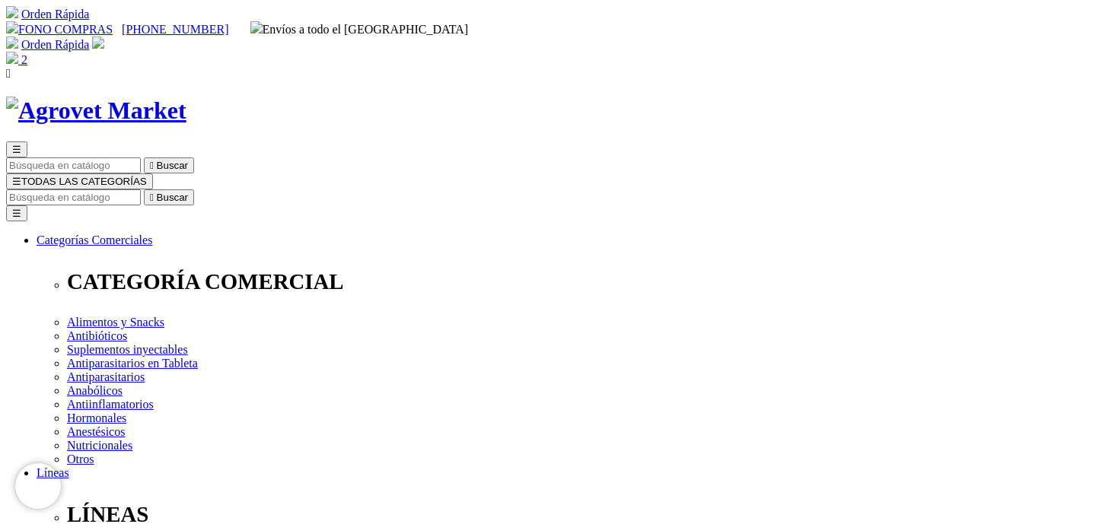
scroll to position [25, 0]
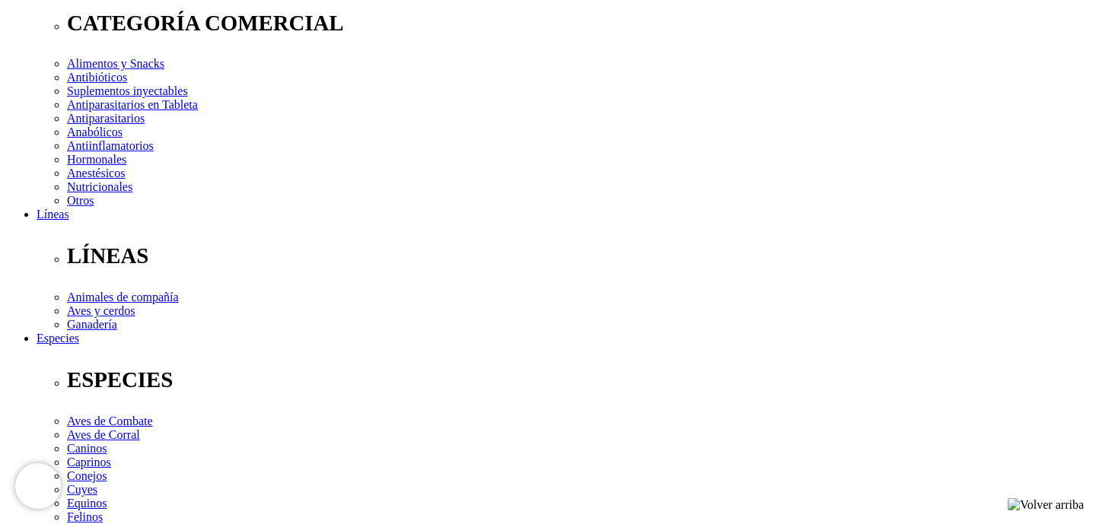
scroll to position [91, 0]
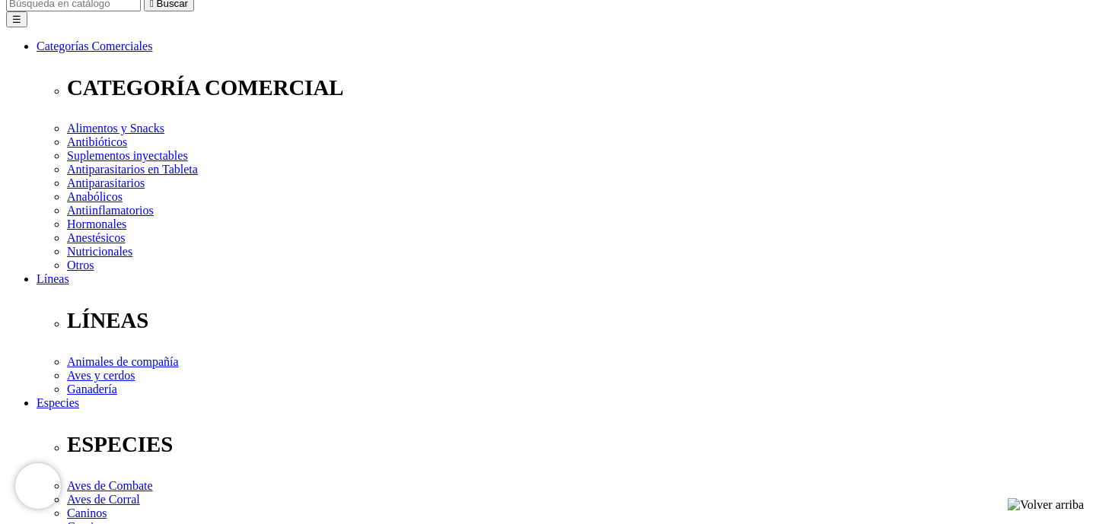
scroll to position [386, 0]
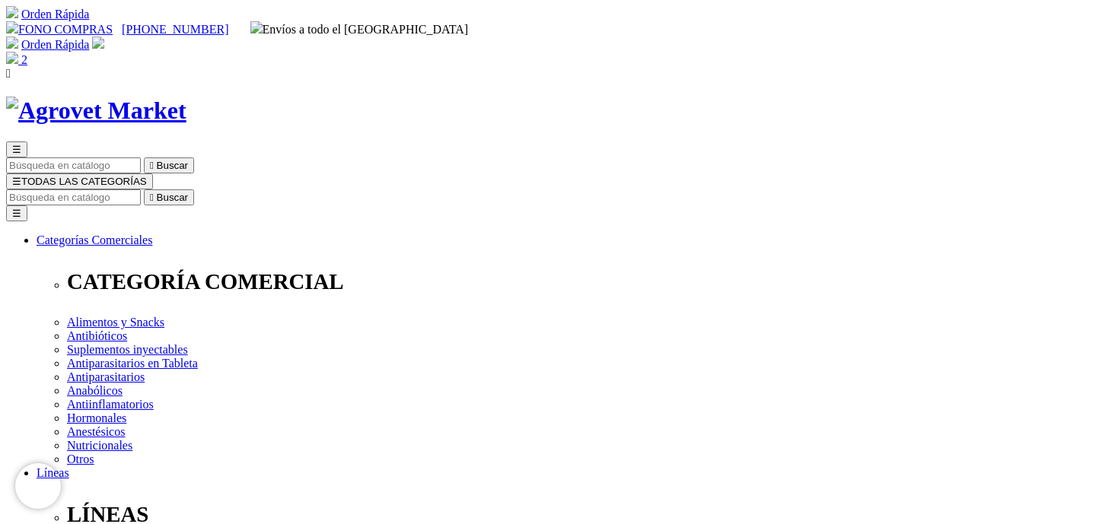
click at [18, 52] on img at bounding box center [12, 58] width 12 height 12
drag, startPoint x: 559, startPoint y: 198, endPoint x: 833, endPoint y: 195, distance: 274.0
